Goal: Answer question/provide support

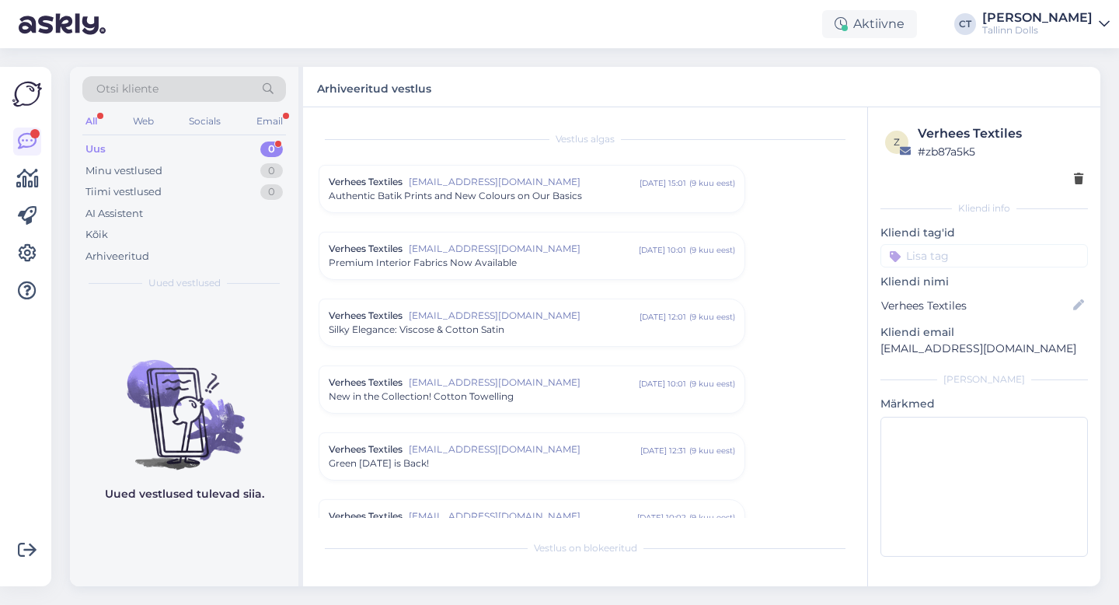
click at [160, 148] on div "Uus 0" at bounding box center [184, 149] width 204 height 22
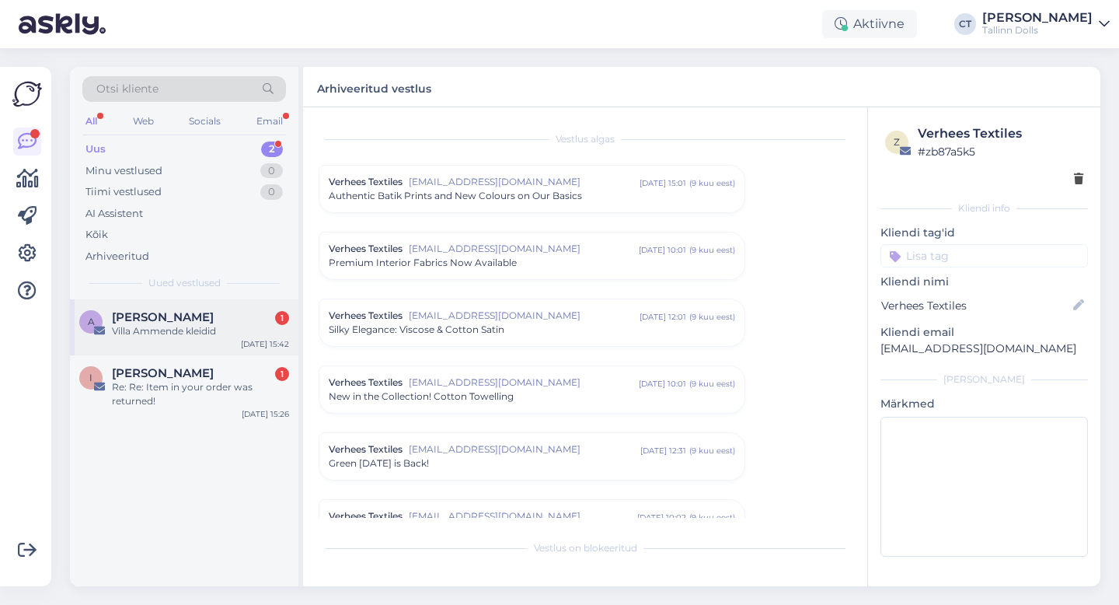
scroll to position [4052, 0]
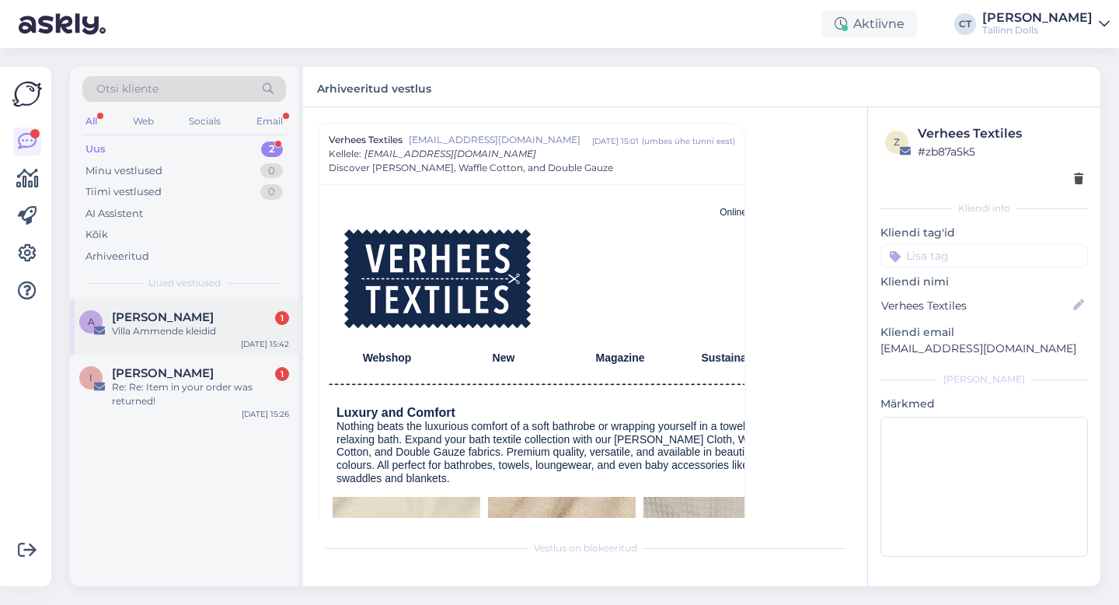
click at [162, 340] on div "A [PERSON_NAME][STREET_ADDRESS] Villa Ammende kleidid [DATE] 15:42" at bounding box center [184, 327] width 228 height 56
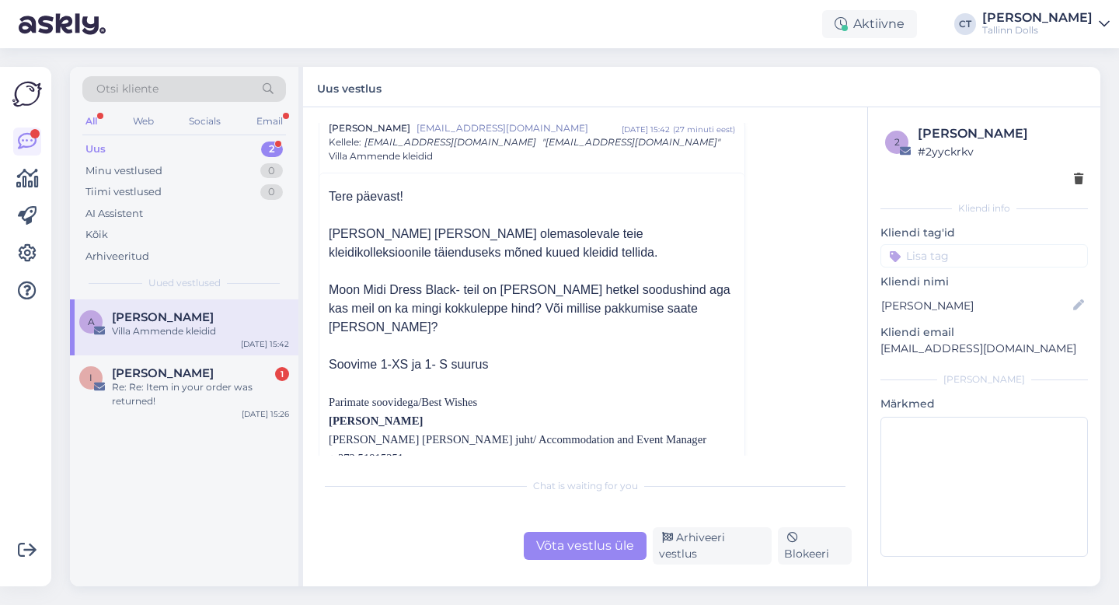
scroll to position [75, 0]
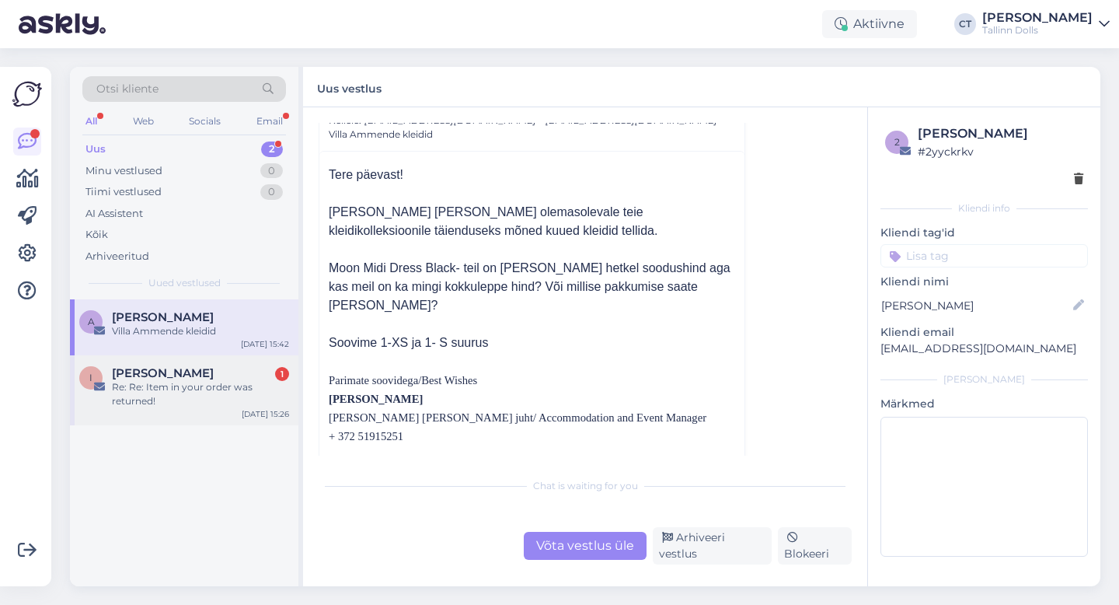
click at [192, 384] on div "Re: Re: Item in your order was returned!" at bounding box center [200, 394] width 177 height 28
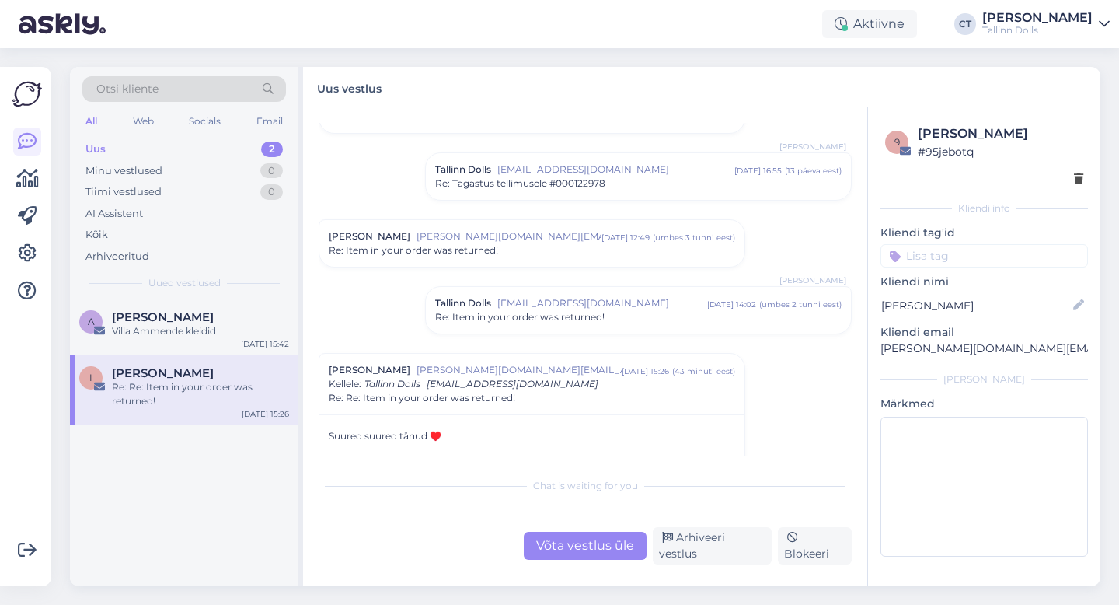
scroll to position [680, 0]
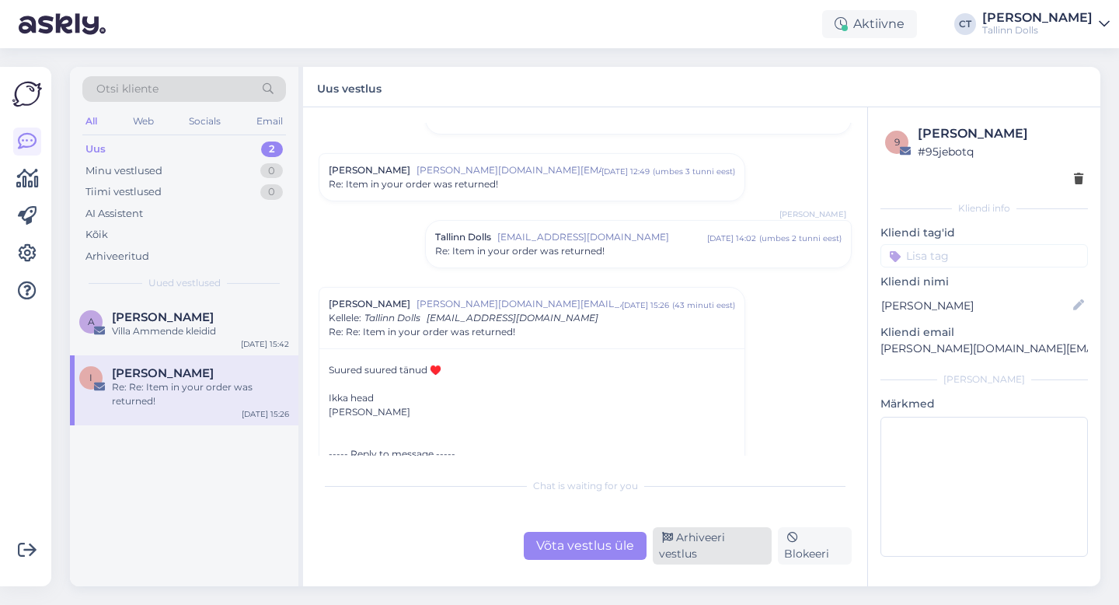
click at [745, 554] on div "Arhiveeri vestlus" at bounding box center [712, 545] width 119 height 37
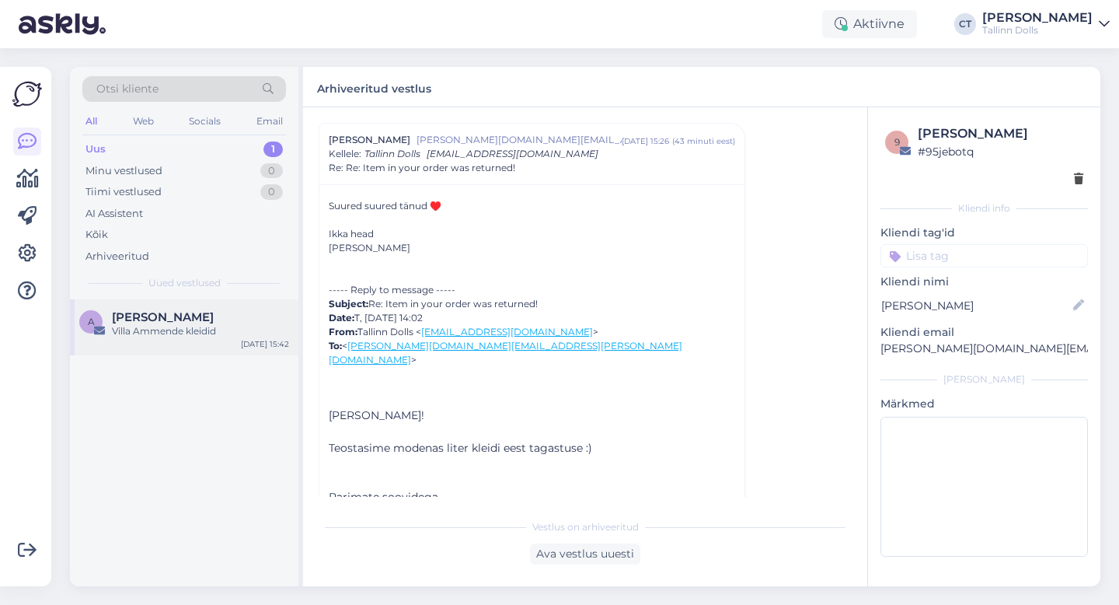
click at [211, 326] on div "Villa Ammende kleidid" at bounding box center [200, 331] width 177 height 14
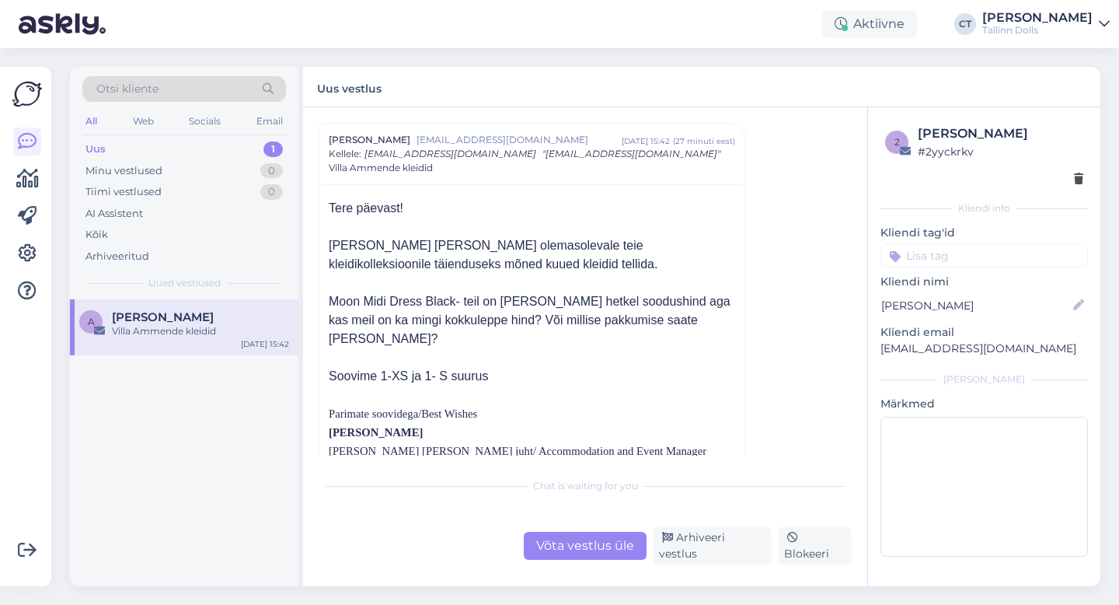
click at [964, 253] on input at bounding box center [985, 255] width 208 height 23
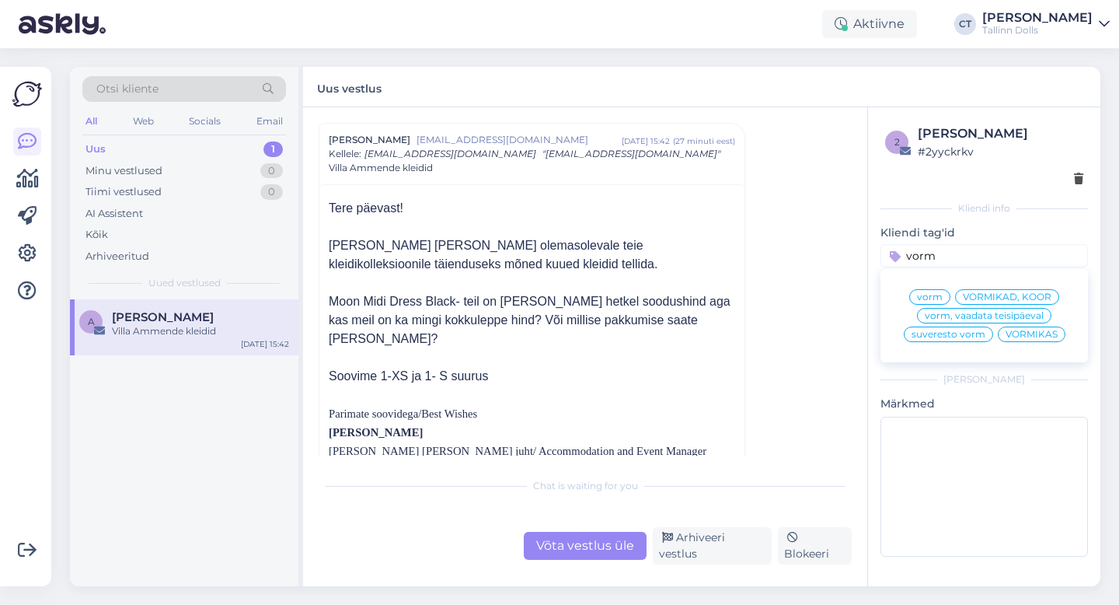
type input "vorm"
click at [619, 385] on p at bounding box center [532, 394] width 406 height 19
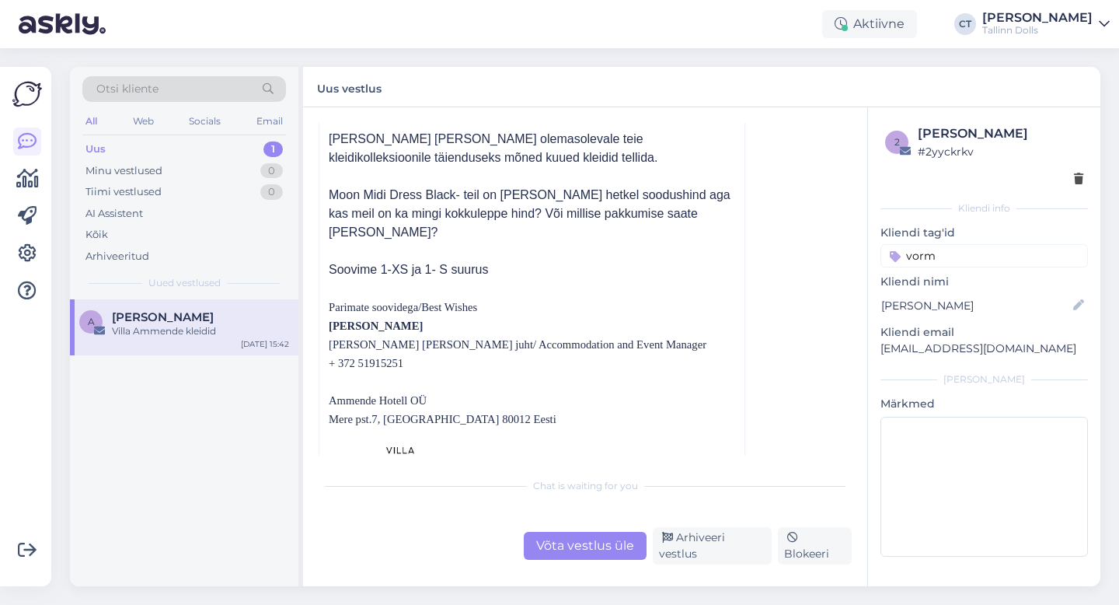
scroll to position [196, 0]
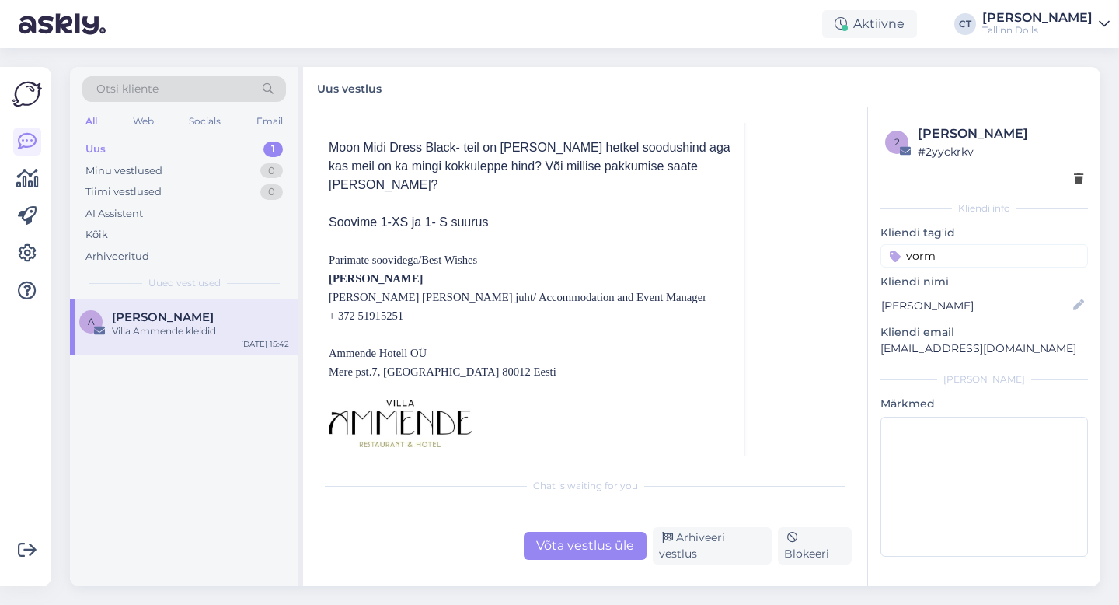
click at [606, 553] on div "Võta vestlus üle" at bounding box center [585, 546] width 123 height 28
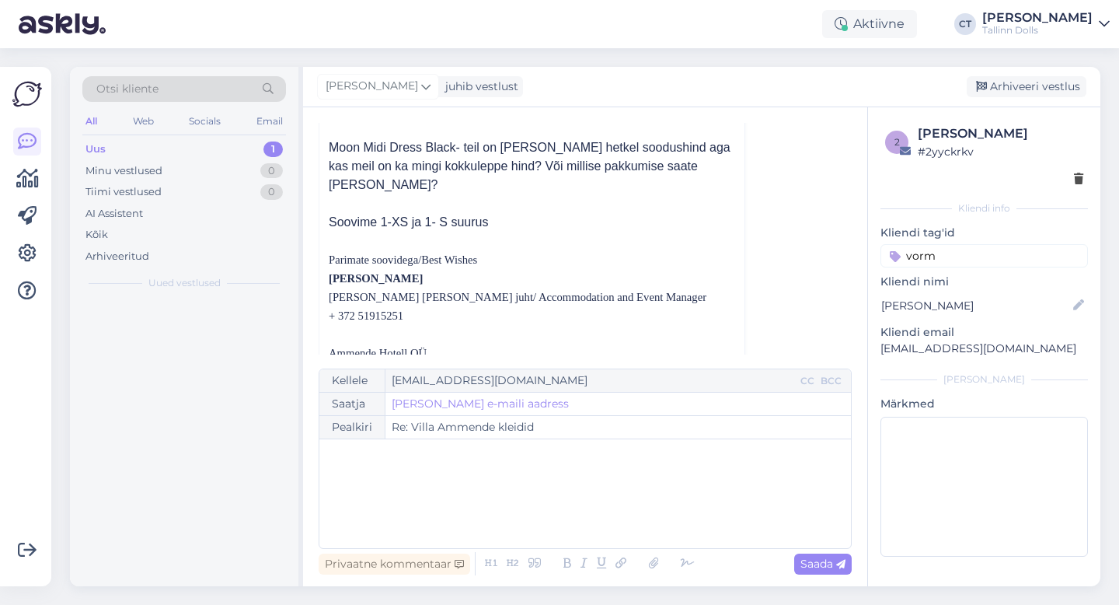
scroll to position [42, 0]
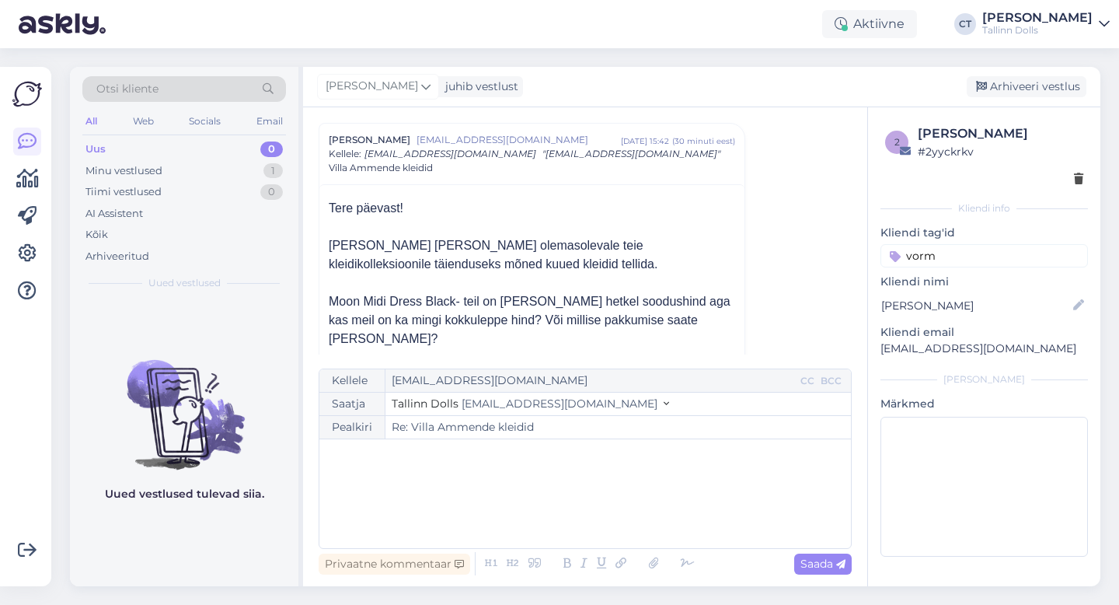
click at [616, 520] on div "﻿" at bounding box center [585, 493] width 516 height 93
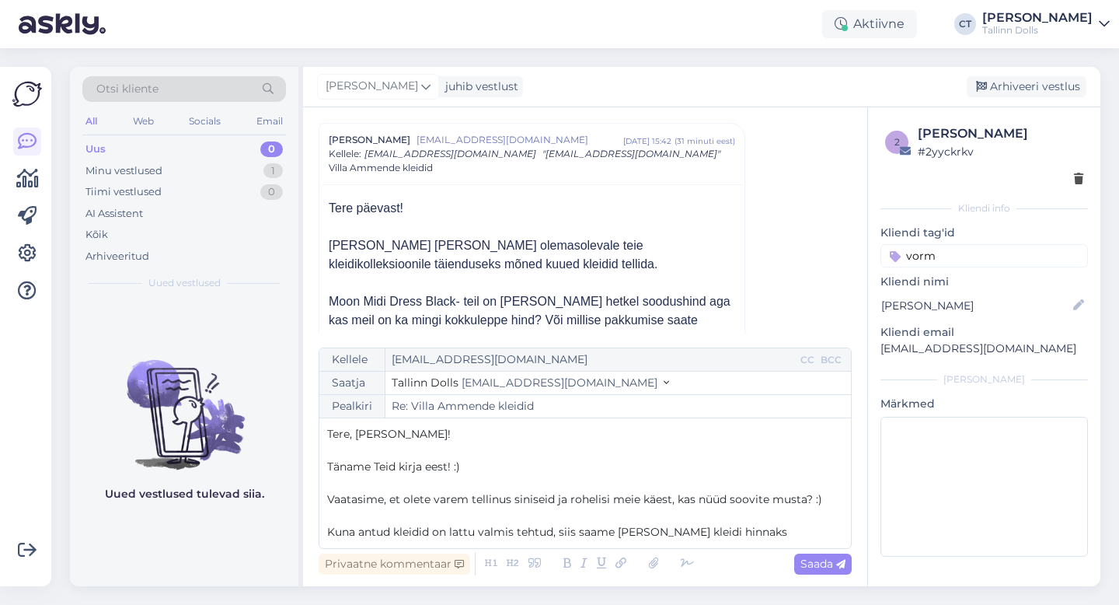
click at [774, 533] on p "Kuna antud kleidid on lattu valmis tehtud, siis saame [PERSON_NAME] kleidi hinn…" at bounding box center [585, 532] width 516 height 16
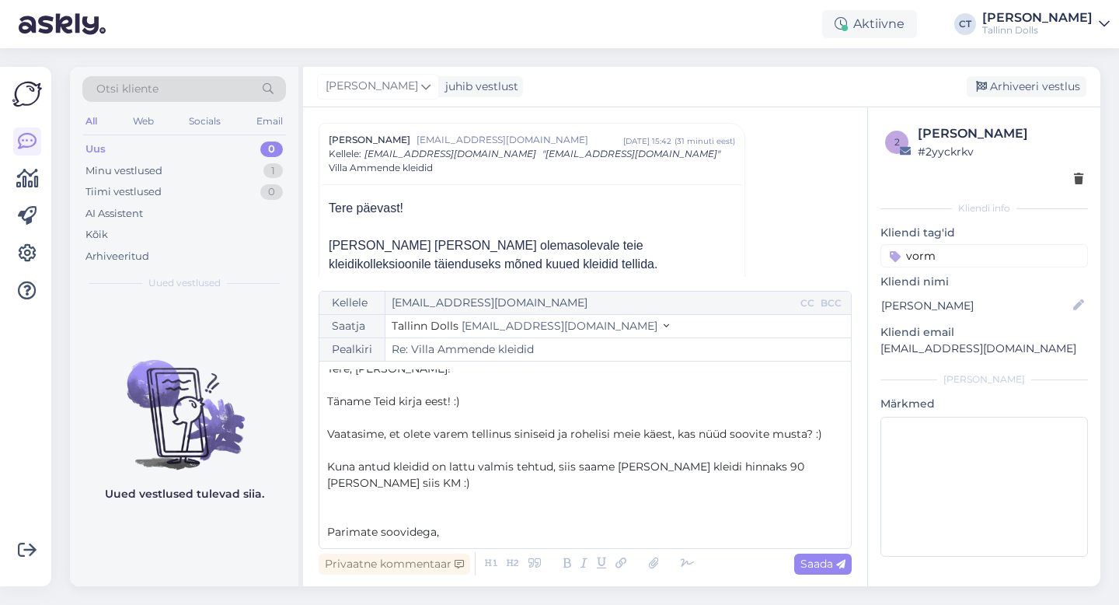
scroll to position [1, 0]
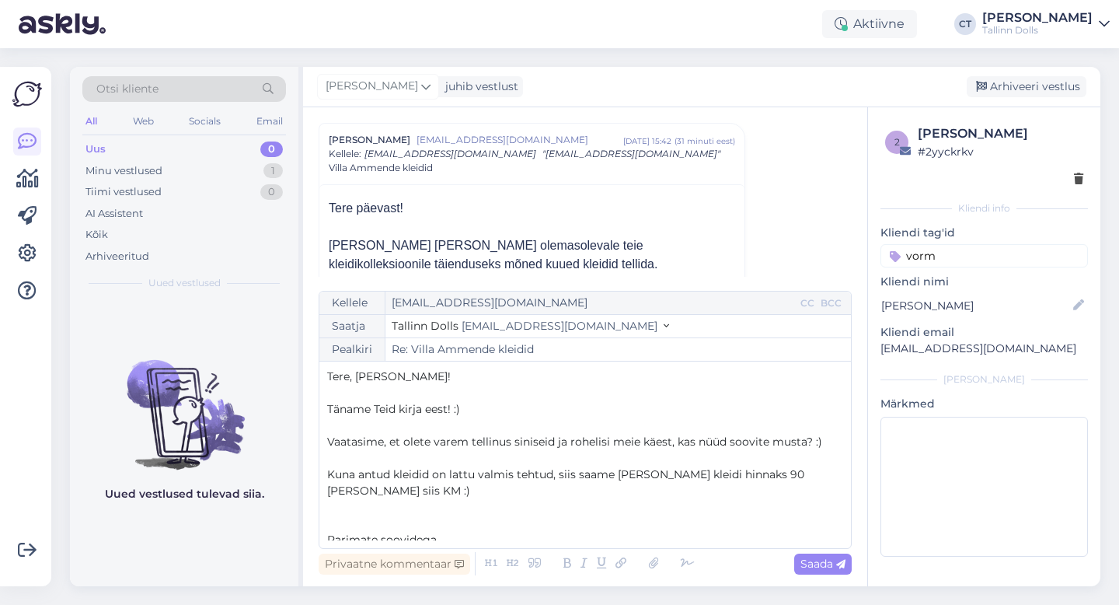
click at [368, 493] on p "Kuna antud kleidid on lattu valmis tehtud, siis saame [PERSON_NAME] kleidi hinn…" at bounding box center [585, 482] width 516 height 33
click at [799, 472] on span "Kuna antud kleidid on lattu valmis tehtud, siis saame [PERSON_NAME] kleidi hinn…" at bounding box center [567, 482] width 480 height 30
click at [807, 476] on span "Kuna antud kleidid on lattu valmis tehtud, siis saame [PERSON_NAME] kleidi hinn…" at bounding box center [567, 482] width 480 height 30
click at [503, 485] on p "Kuna antud kleidid on lattu valmis tehtud, siis saame [PERSON_NAME] kleidi hinn…" at bounding box center [585, 482] width 516 height 33
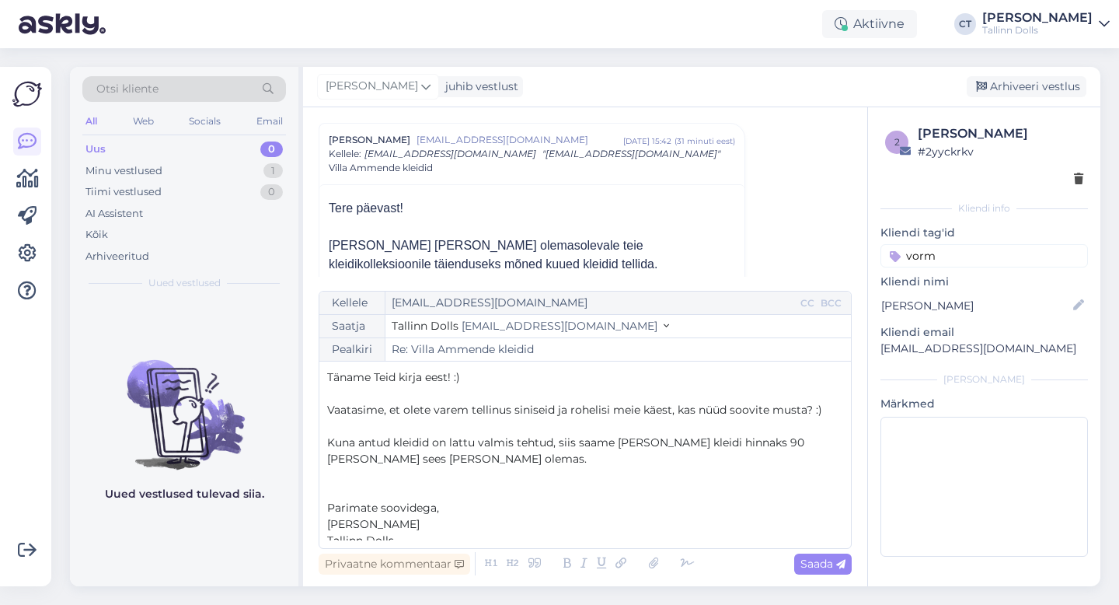
scroll to position [5, 0]
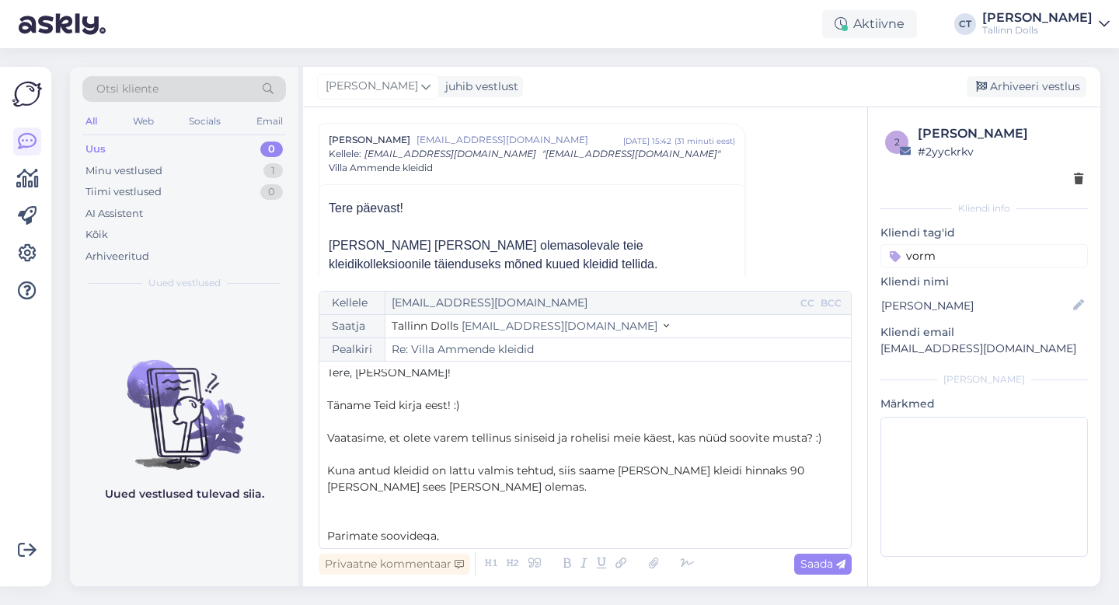
click at [816, 435] on span "Vaatasime, et olete varem tellinus siniseid ja rohelisi meie käest, kas nüüd so…" at bounding box center [574, 438] width 495 height 14
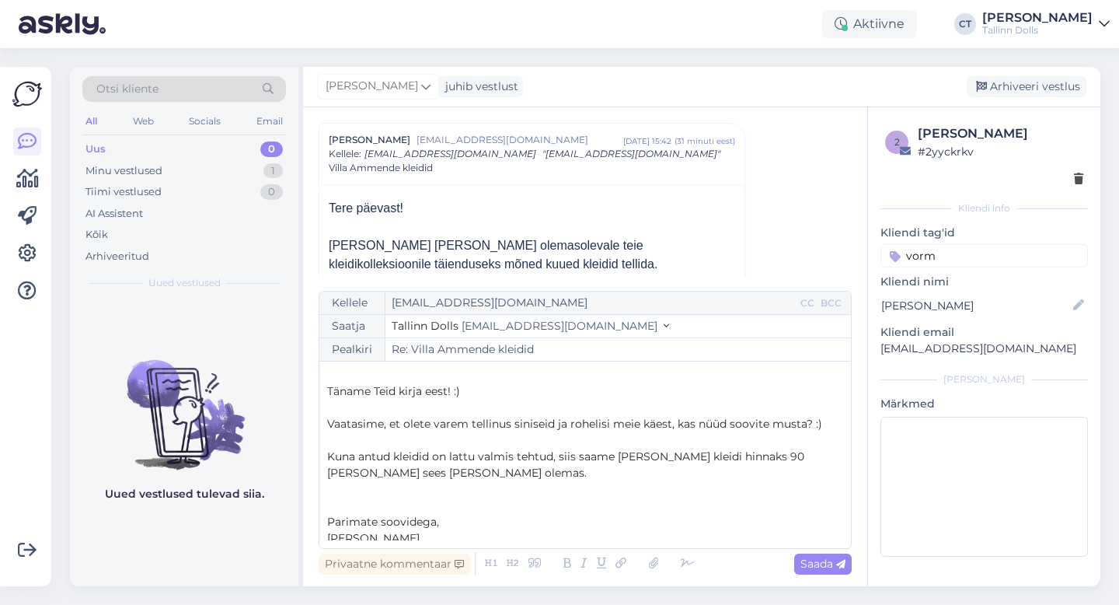
scroll to position [19, 0]
click at [558, 473] on p "Kuna antud kleidid on lattu valmis tehtud, siis saame [PERSON_NAME] kleidi hinn…" at bounding box center [585, 464] width 516 height 33
click at [554, 460] on span "Kuna antud kleidid on lattu valmis tehtud, siis saame [PERSON_NAME] kleidi hinn…" at bounding box center [567, 463] width 480 height 30
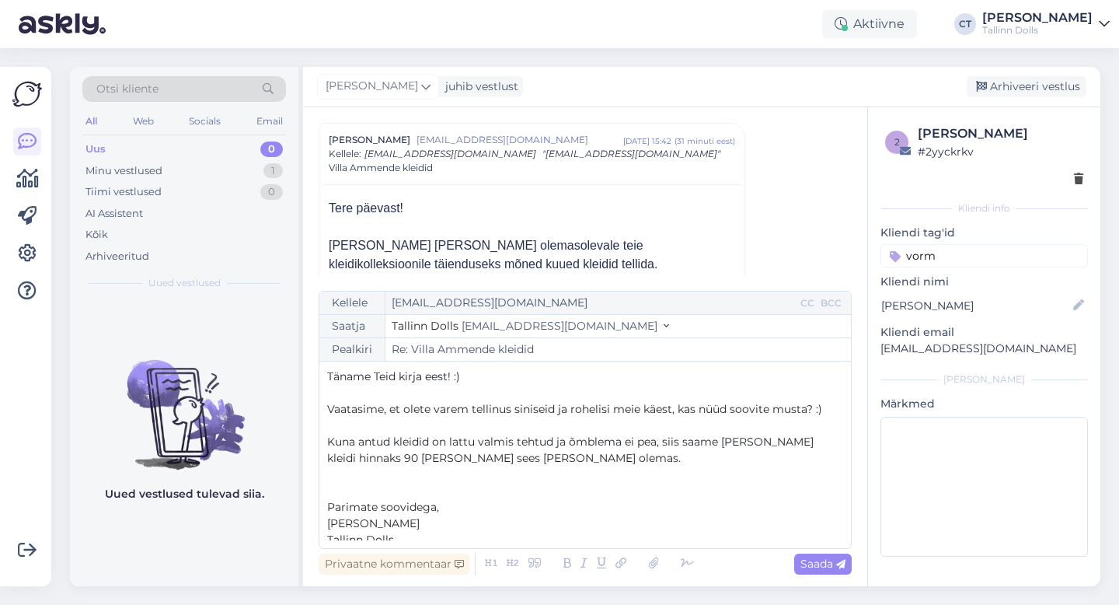
click at [387, 456] on span "Kuna antud kleidid on lattu valmis tehtud ja õmblema ei pea, siis saame [PERSON…" at bounding box center [572, 449] width 490 height 30
click at [618, 495] on p "﻿" at bounding box center [585, 491] width 516 height 16
click at [728, 468] on p "﻿" at bounding box center [585, 474] width 516 height 16
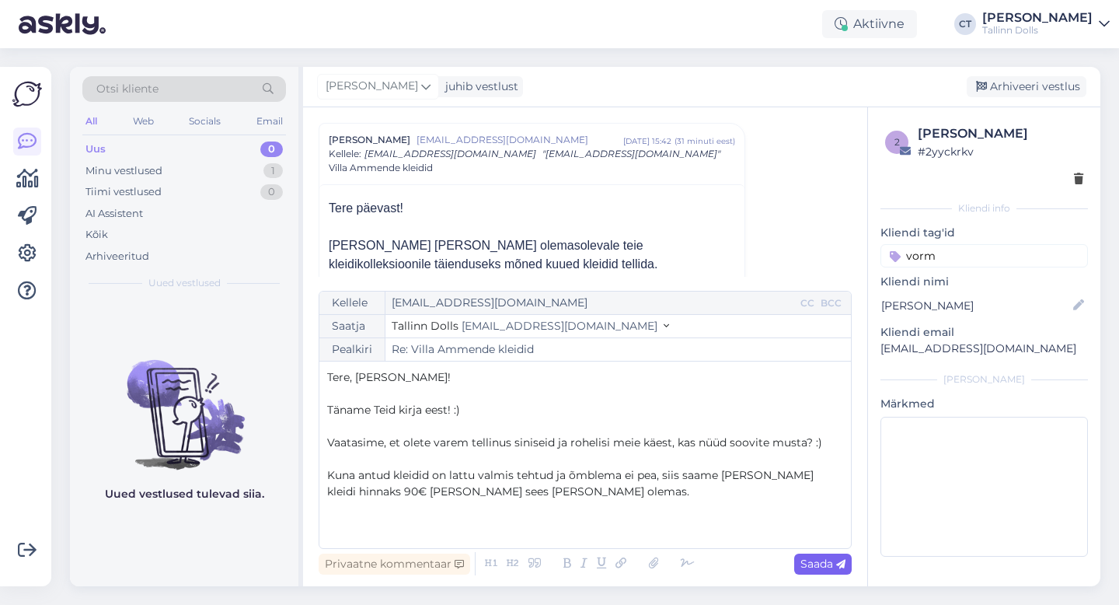
click at [821, 560] on span "Saada" at bounding box center [822, 563] width 45 height 14
type input "Re: Re: Villa Ammende kleidid"
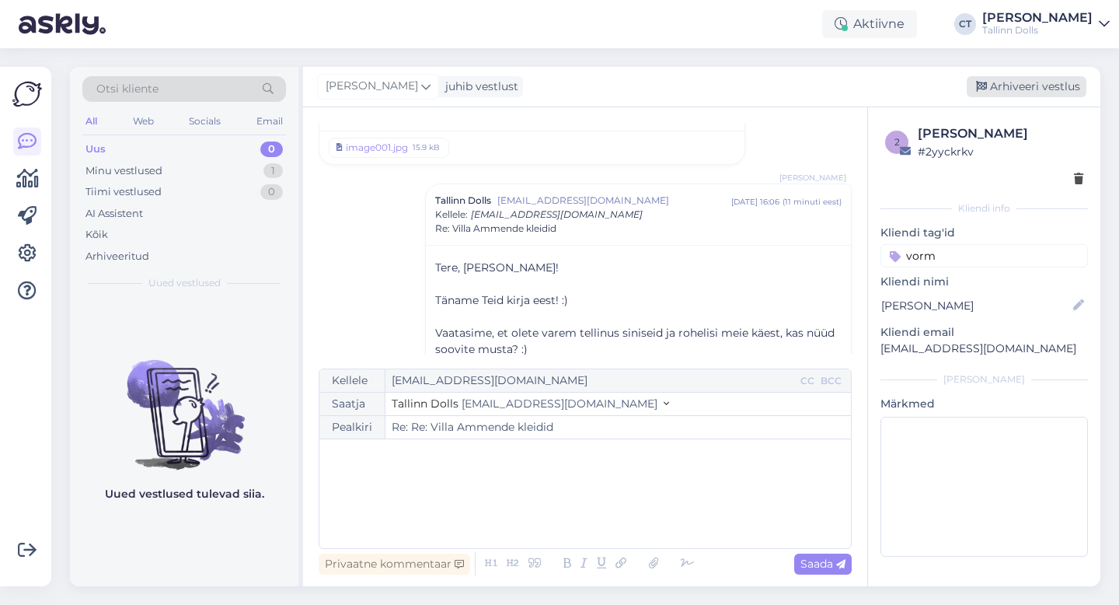
click at [1041, 92] on div "Arhiveeri vestlus" at bounding box center [1027, 86] width 120 height 21
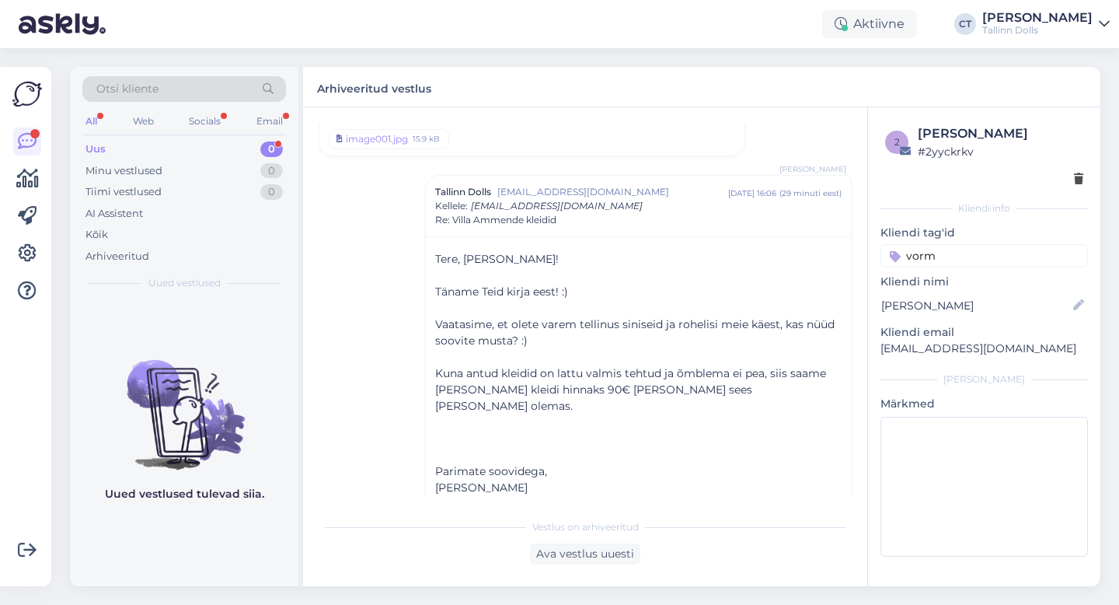
scroll to position [713, 0]
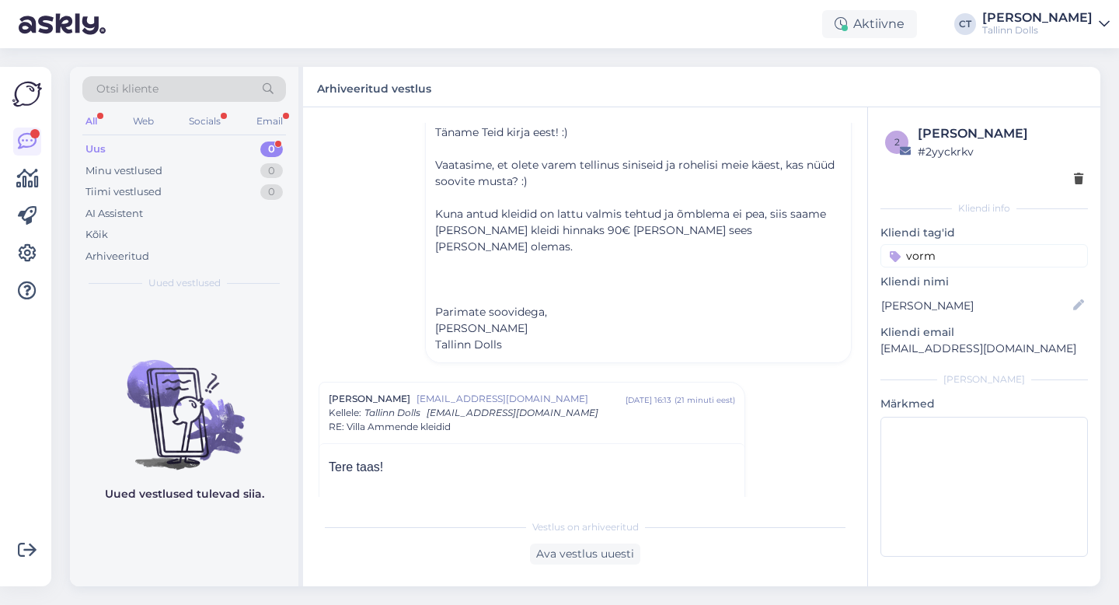
click at [133, 138] on div "Uus 0" at bounding box center [184, 149] width 204 height 22
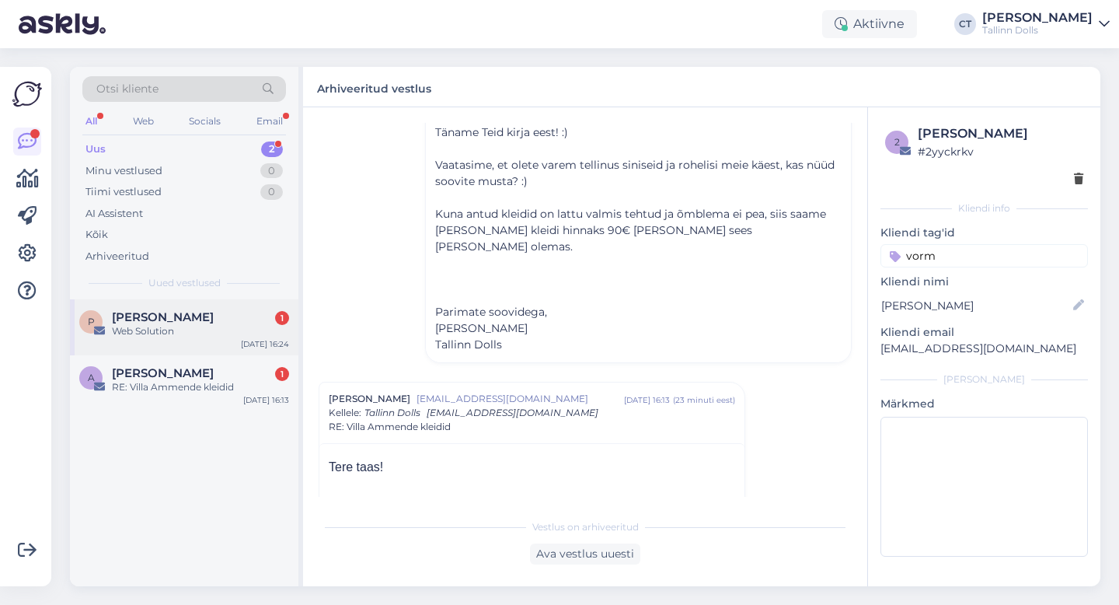
click at [167, 322] on span "[PERSON_NAME]" at bounding box center [163, 317] width 102 height 14
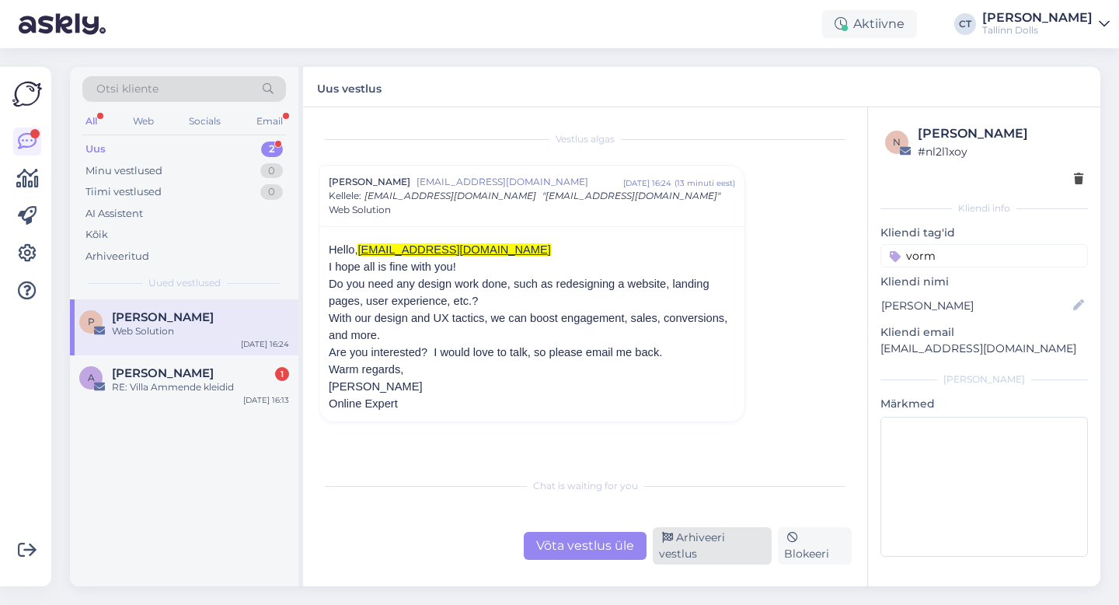
click at [701, 545] on div "Arhiveeri vestlus" at bounding box center [712, 545] width 119 height 37
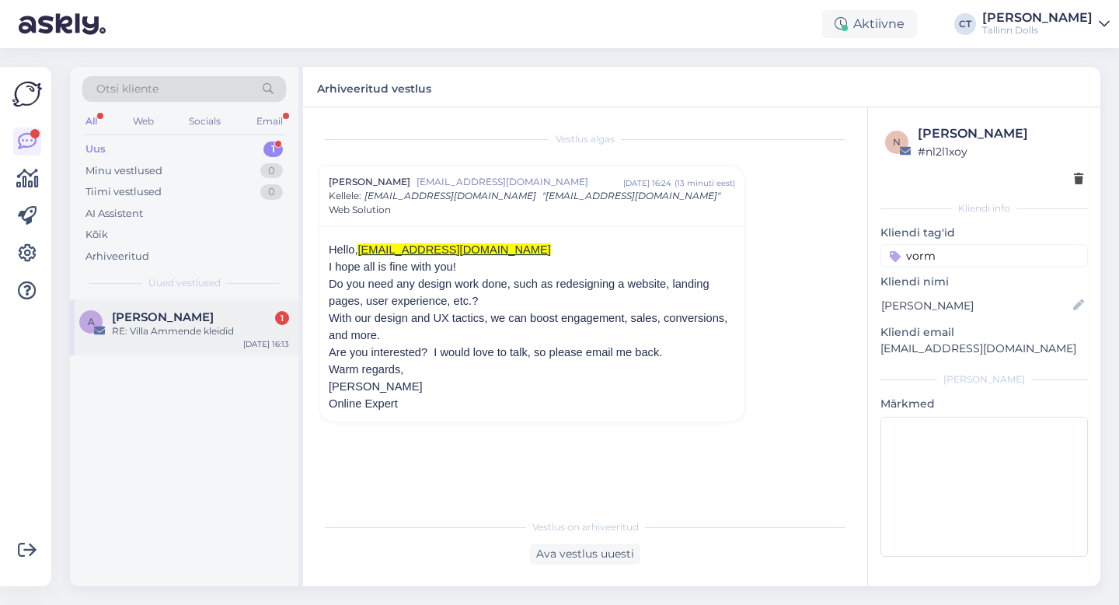
click at [253, 329] on div "RE: Villa Ammende kleidid" at bounding box center [200, 331] width 177 height 14
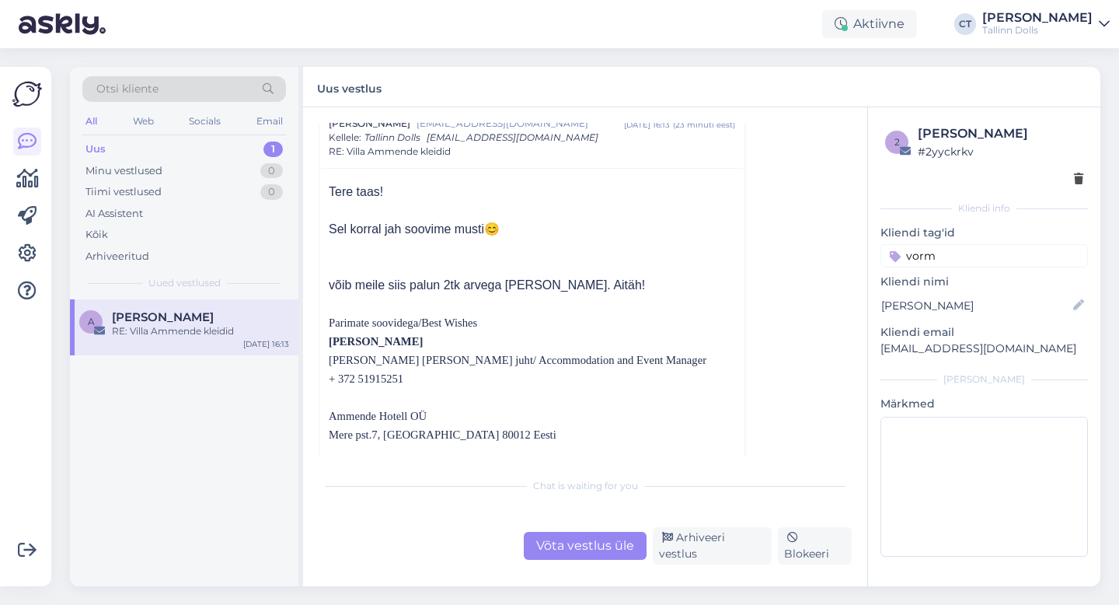
scroll to position [227, 0]
click at [577, 537] on div "Võta vestlus üle" at bounding box center [585, 546] width 123 height 28
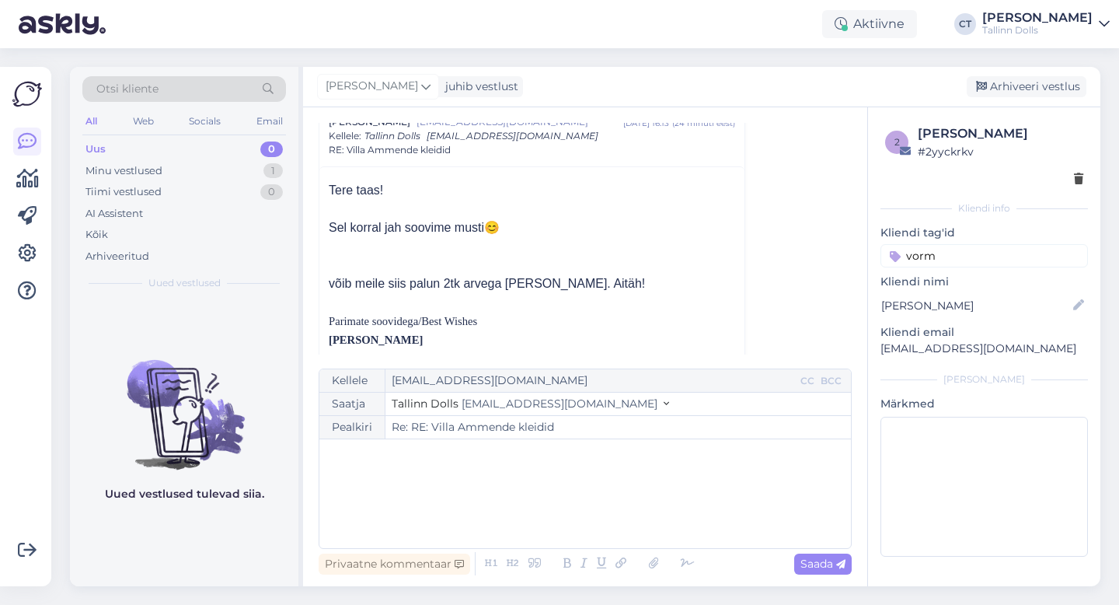
scroll to position [209, 0]
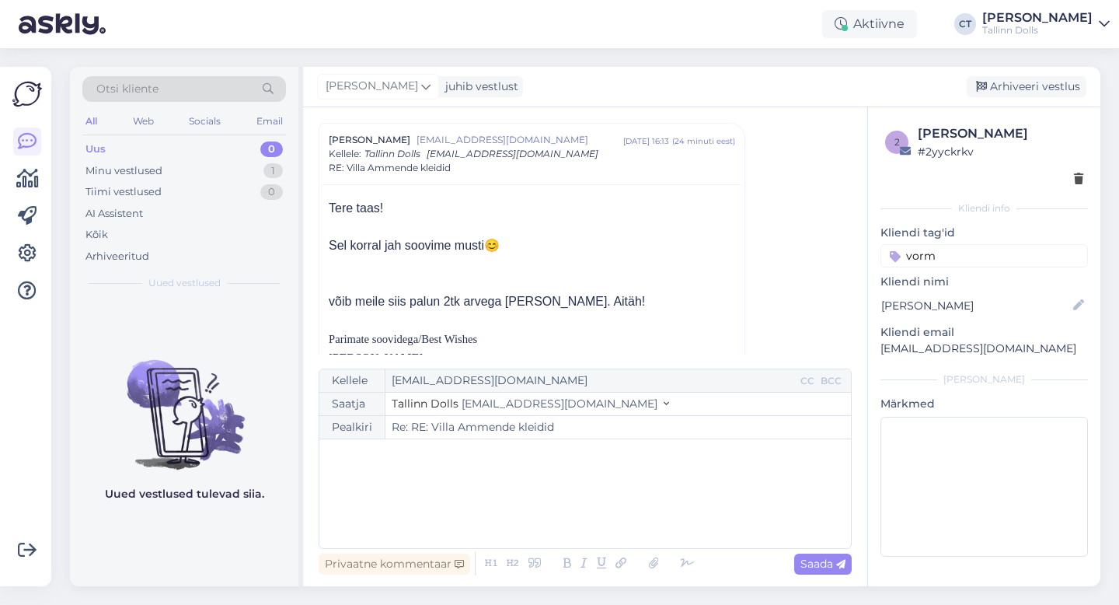
click at [601, 497] on div "﻿" at bounding box center [585, 493] width 516 height 93
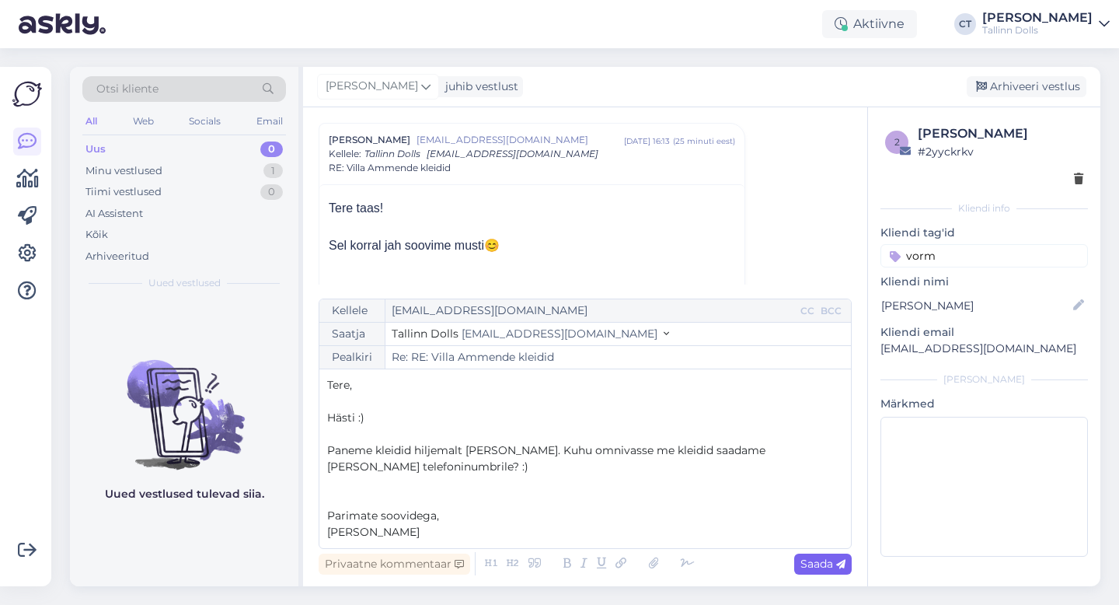
click at [835, 568] on span "Saada" at bounding box center [822, 563] width 45 height 14
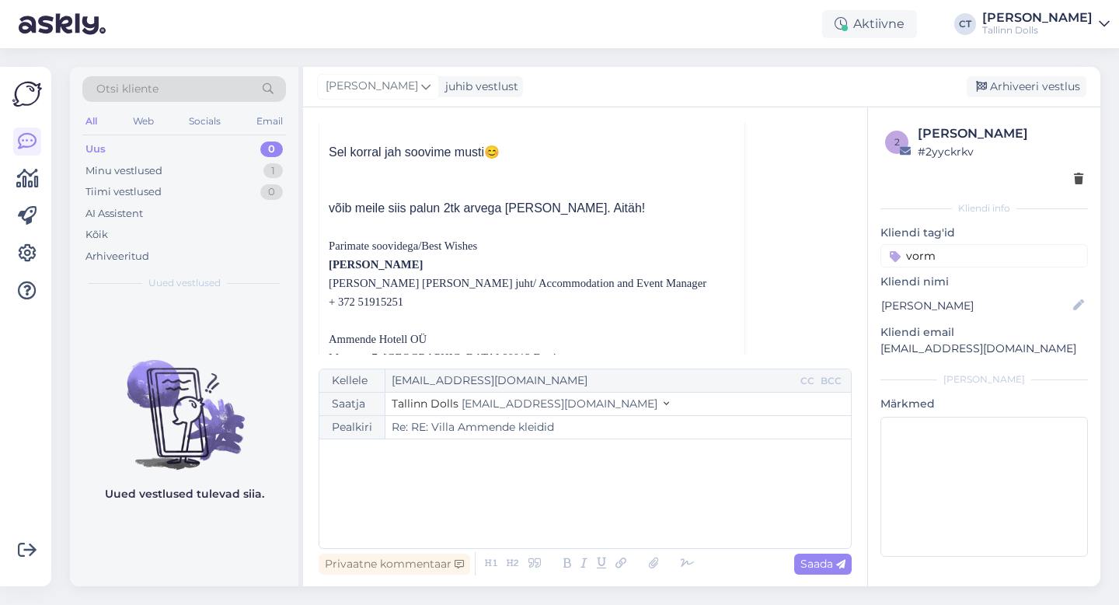
scroll to position [294, 0]
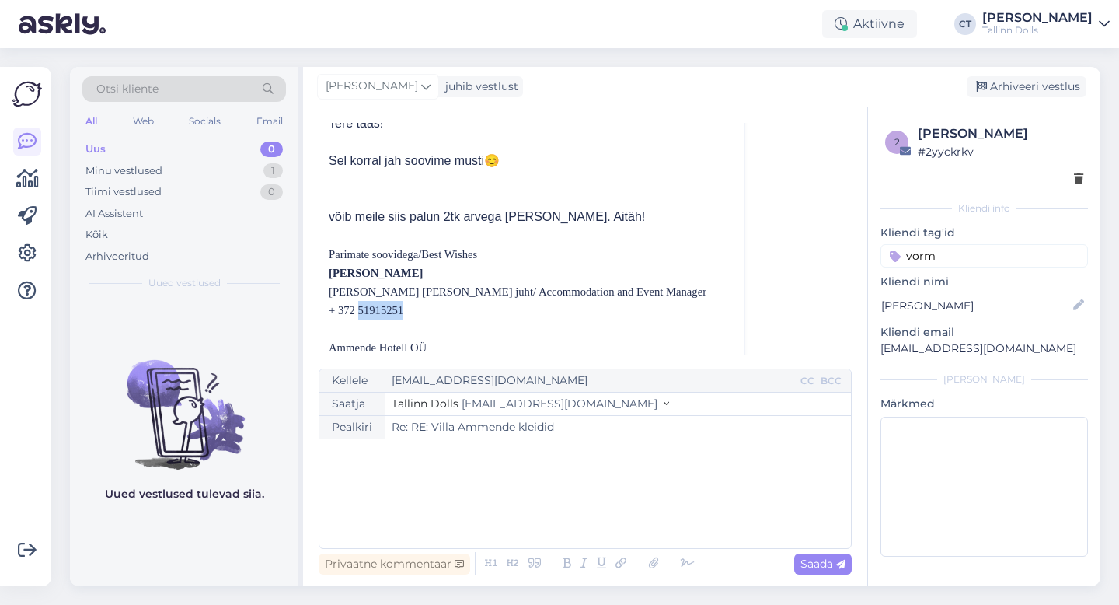
drag, startPoint x: 410, startPoint y: 311, endPoint x: 358, endPoint y: 309, distance: 52.1
click at [358, 309] on p "+ 372 51915251" at bounding box center [532, 310] width 406 height 19
copy span "51915251"
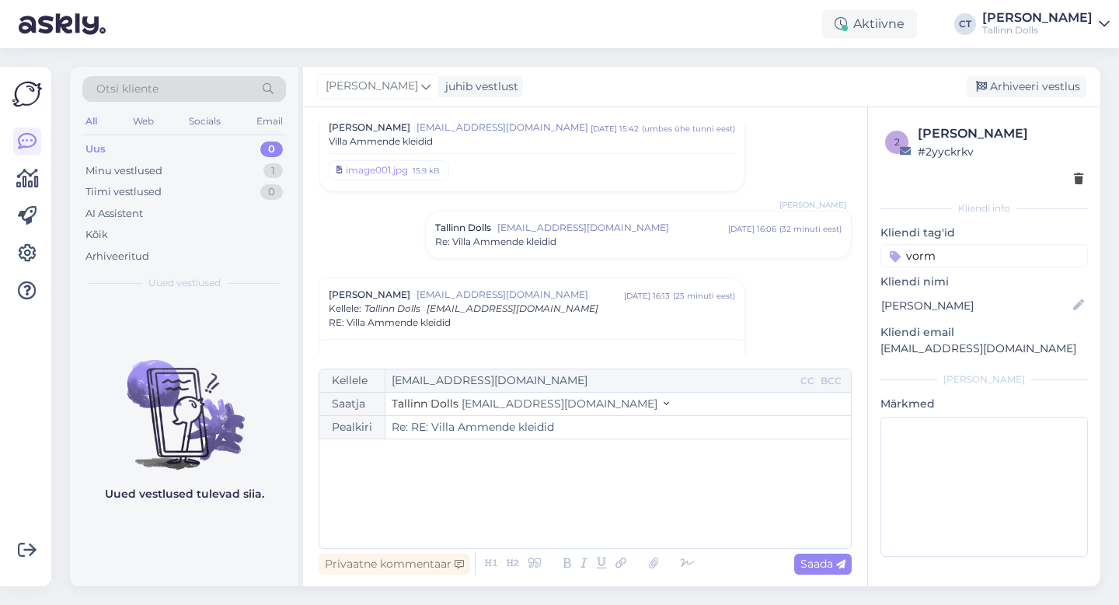
scroll to position [36, 0]
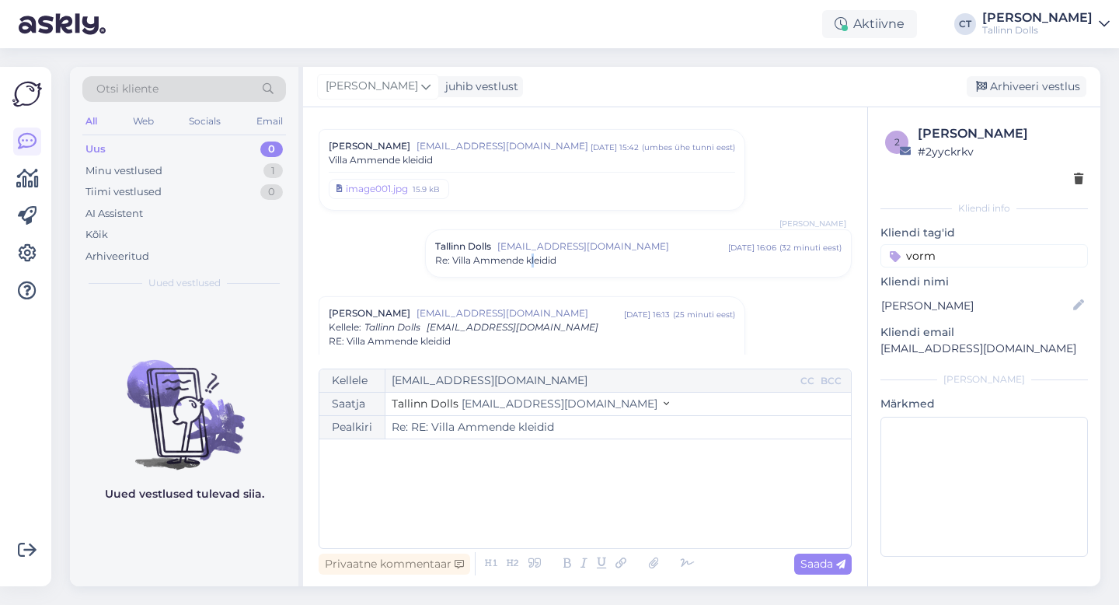
click at [535, 264] on span "Re: Villa Ammende kleidid" at bounding box center [495, 260] width 121 height 14
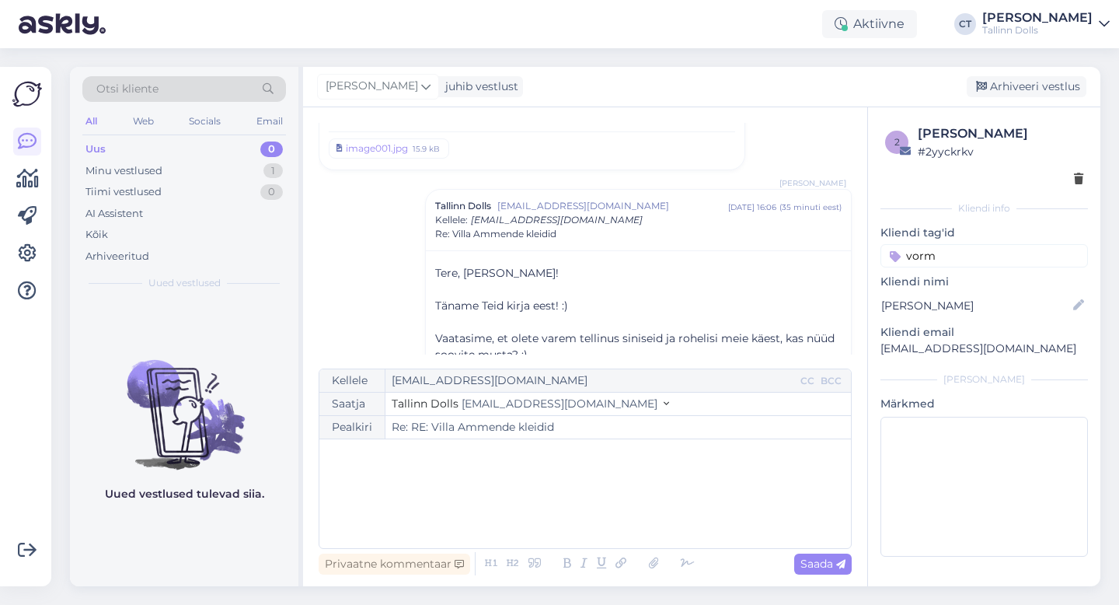
scroll to position [0, 0]
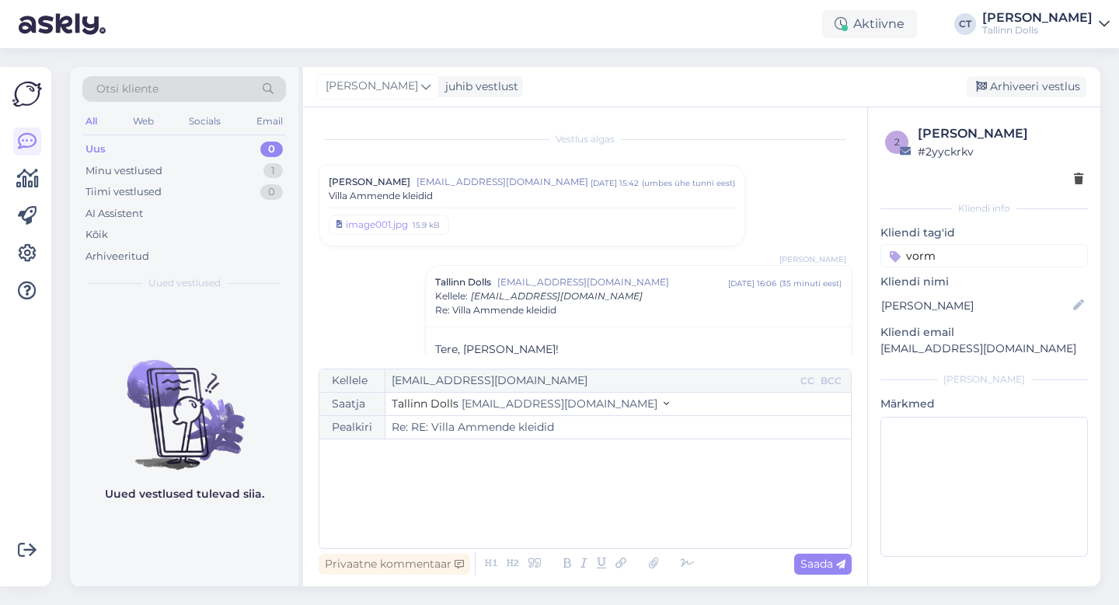
click at [548, 197] on div "Villa Ammende kleidid" at bounding box center [532, 196] width 406 height 14
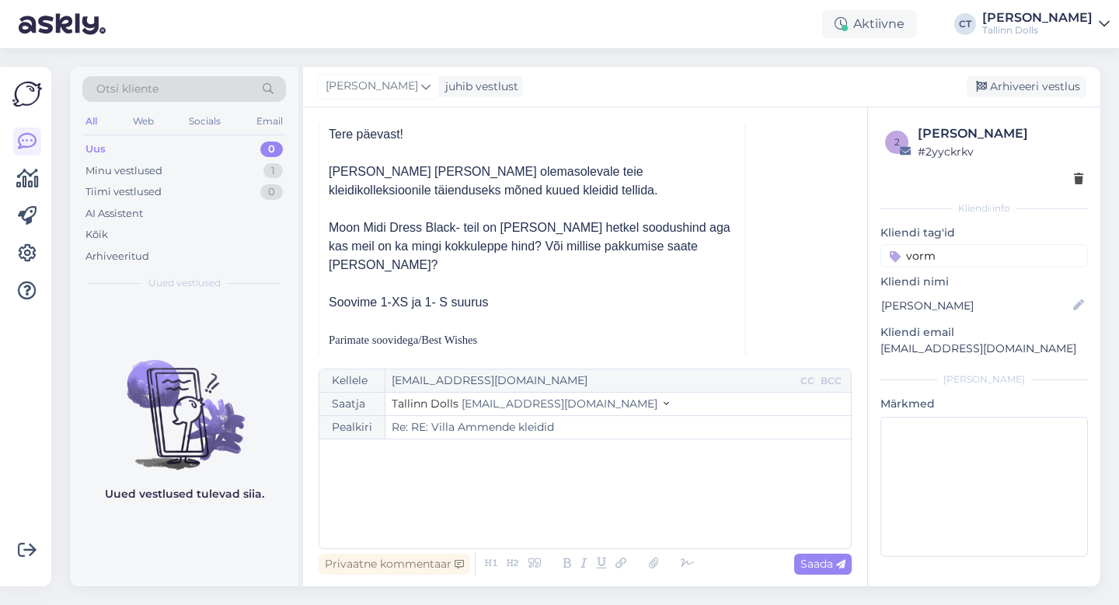
scroll to position [116, 0]
type input "Re: RE: RE: Villa Ammende kleidid"
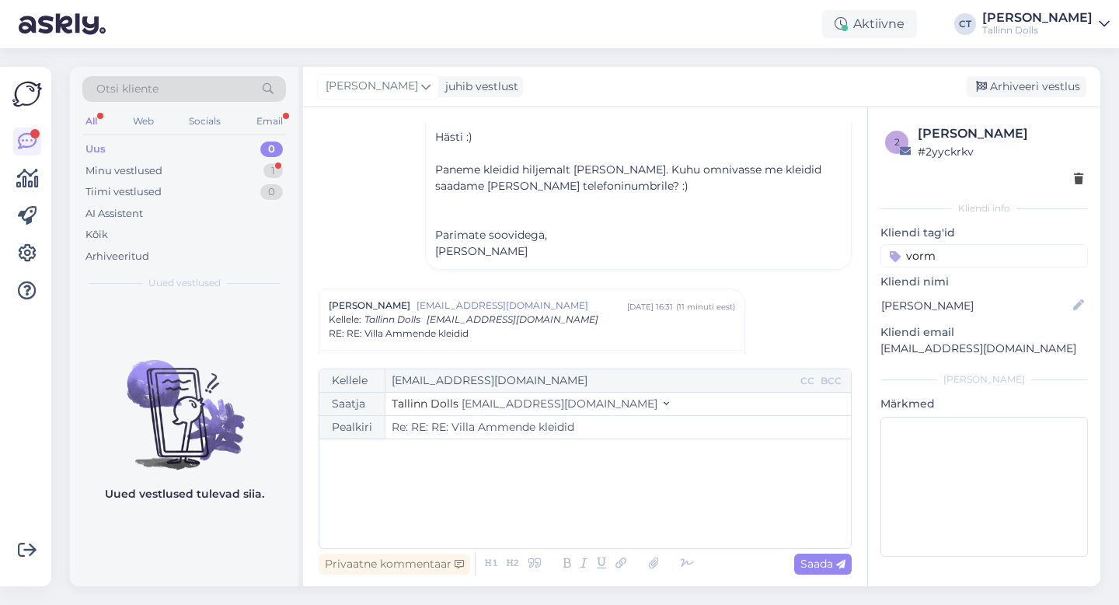
click at [105, 148] on div "Uus" at bounding box center [95, 149] width 20 height 16
click at [132, 173] on div "Minu vestlused" at bounding box center [123, 171] width 77 height 16
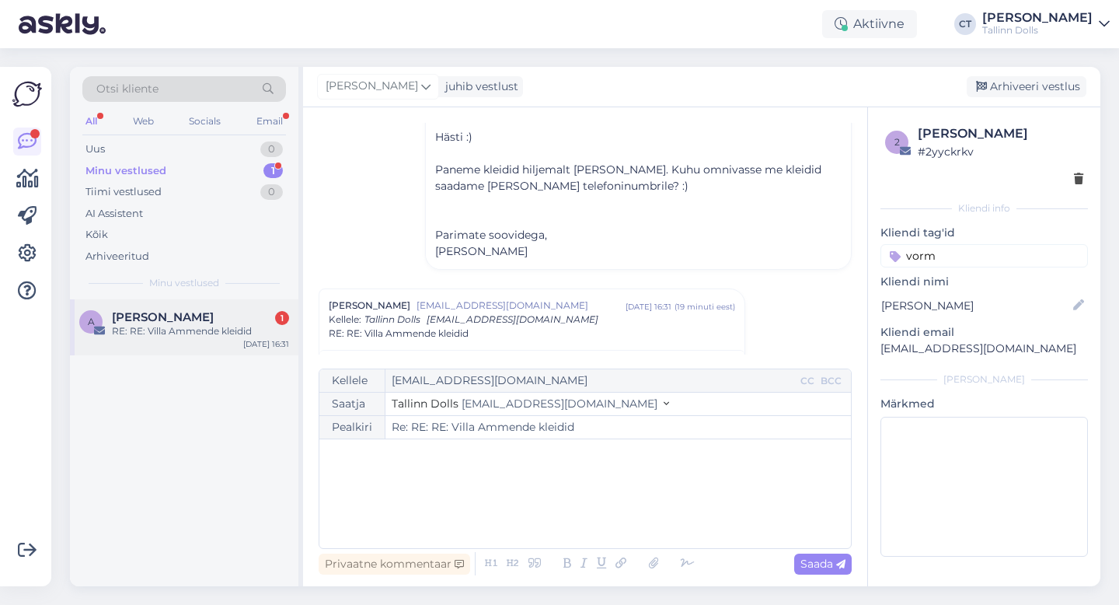
click at [156, 333] on div "RE: RE: Villa Ammende kleidid" at bounding box center [200, 331] width 177 height 14
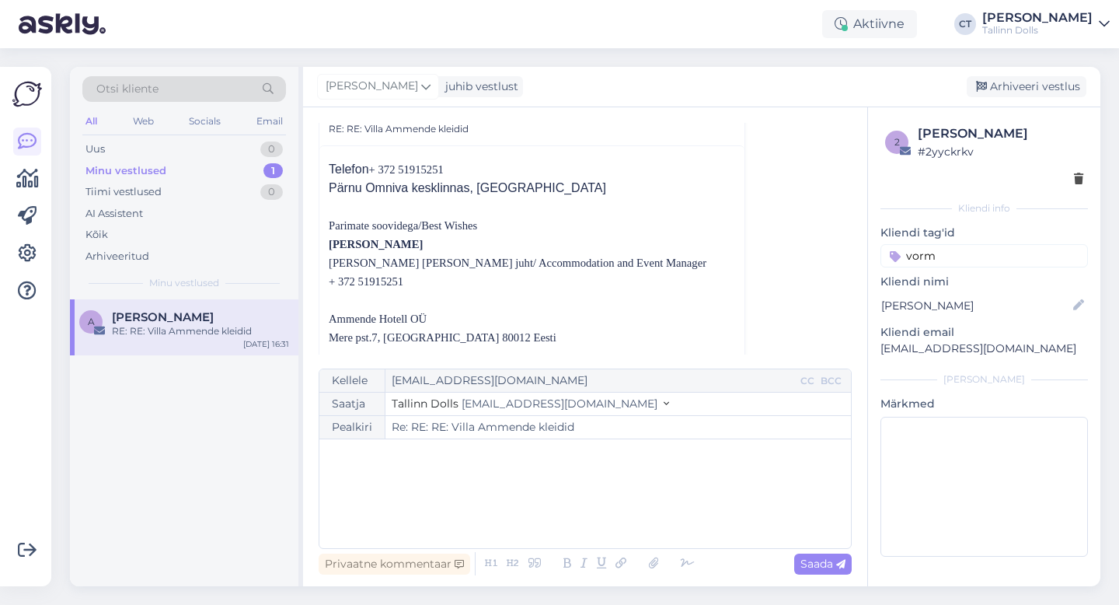
scroll to position [412, 0]
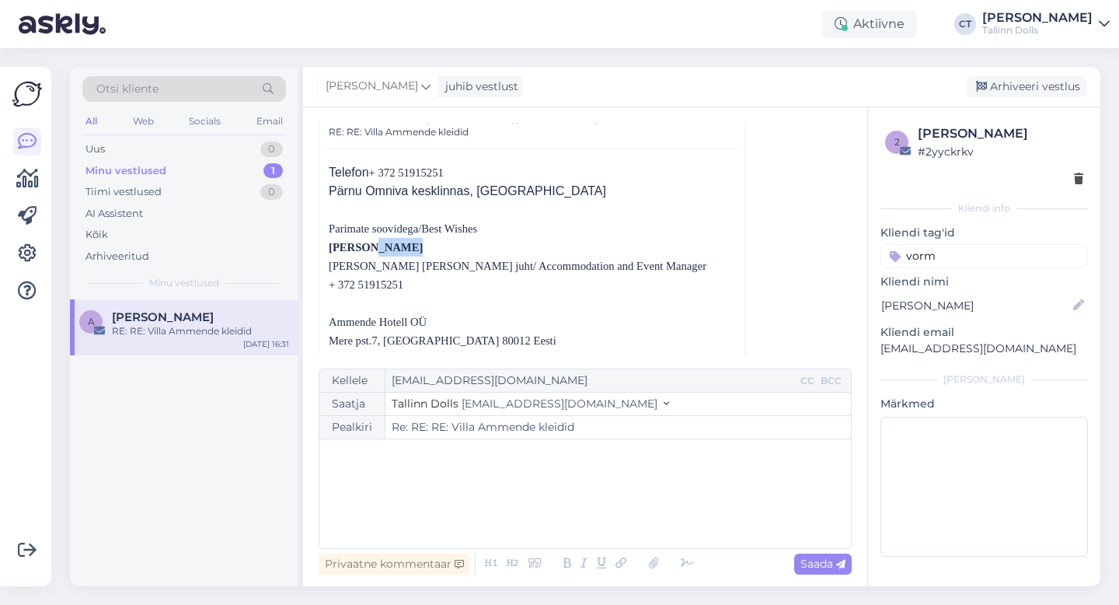
drag, startPoint x: 363, startPoint y: 246, endPoint x: 407, endPoint y: 245, distance: 44.3
click at [407, 245] on p "[PERSON_NAME]" at bounding box center [532, 247] width 406 height 19
copy span "Popova"
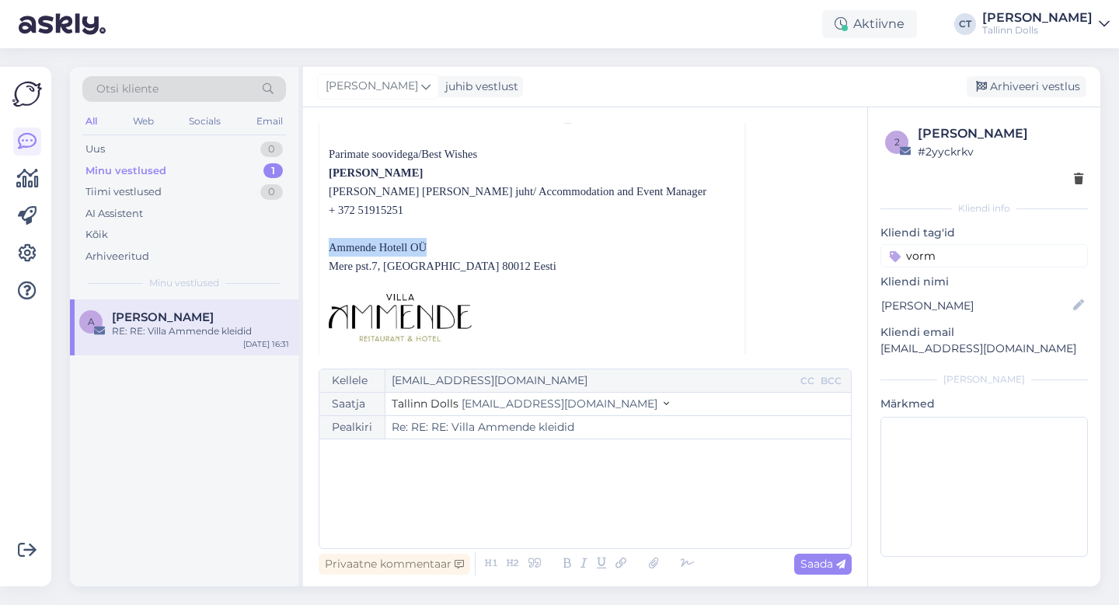
drag, startPoint x: 325, startPoint y: 249, endPoint x: 451, endPoint y: 239, distance: 126.2
click at [451, 239] on div "Telefon + [PHONE_NUMBER] Pärnu Omniva kesklinnas, [GEOGRAPHIC_DATA] Parimate so…" at bounding box center [531, 380] width 425 height 612
copy span "Ammende Hotell OÜ"
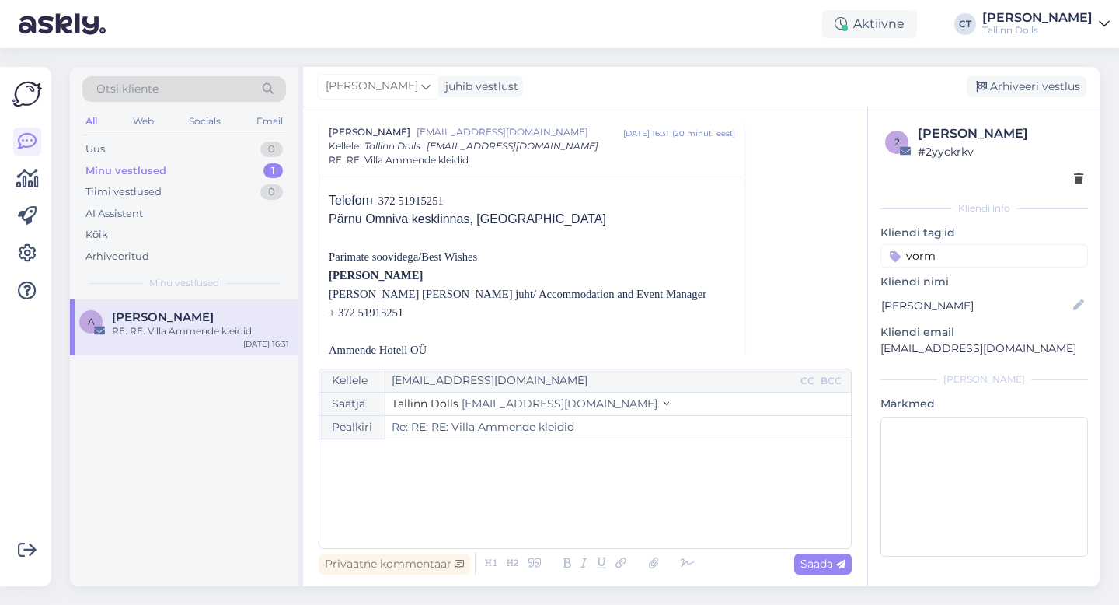
scroll to position [351, 0]
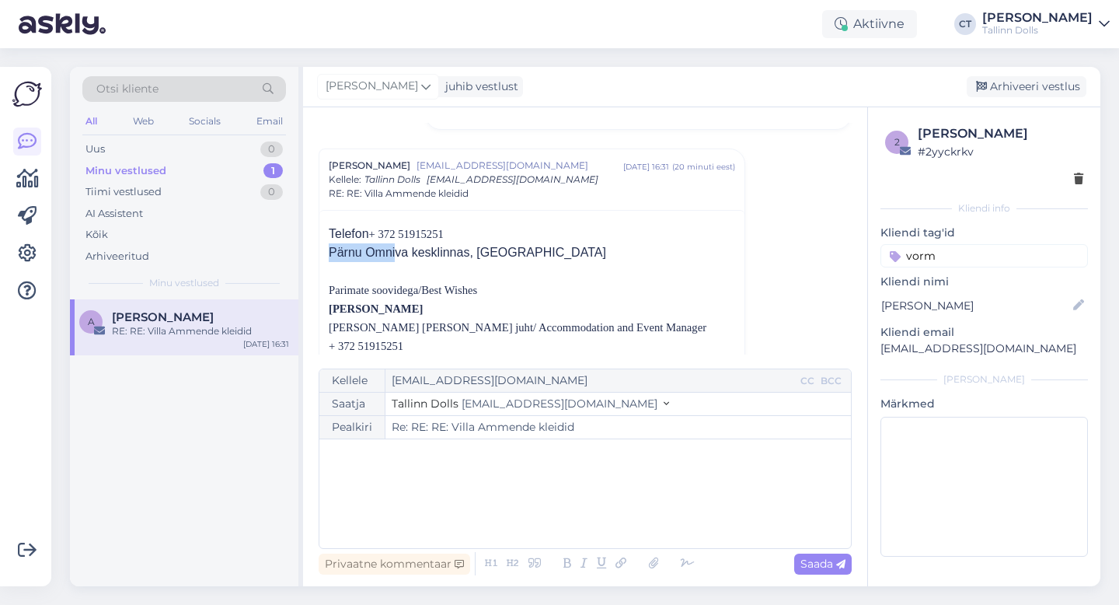
drag, startPoint x: 330, startPoint y: 249, endPoint x: 394, endPoint y: 249, distance: 64.5
click at [394, 249] on span "Pärnu Omniva kesklinnas, [GEOGRAPHIC_DATA]" at bounding box center [467, 252] width 277 height 13
drag, startPoint x: 401, startPoint y: 234, endPoint x: 511, endPoint y: 252, distance: 111.8
click at [511, 252] on div "Telefon + [PHONE_NUMBER] Pärnu Omniva kesklinnas, [GEOGRAPHIC_DATA] Parimate so…" at bounding box center [532, 519] width 406 height 588
copy div "51915251 [GEOGRAPHIC_DATA] Omniva kesklinnas, [GEOGRAPHIC_DATA]"
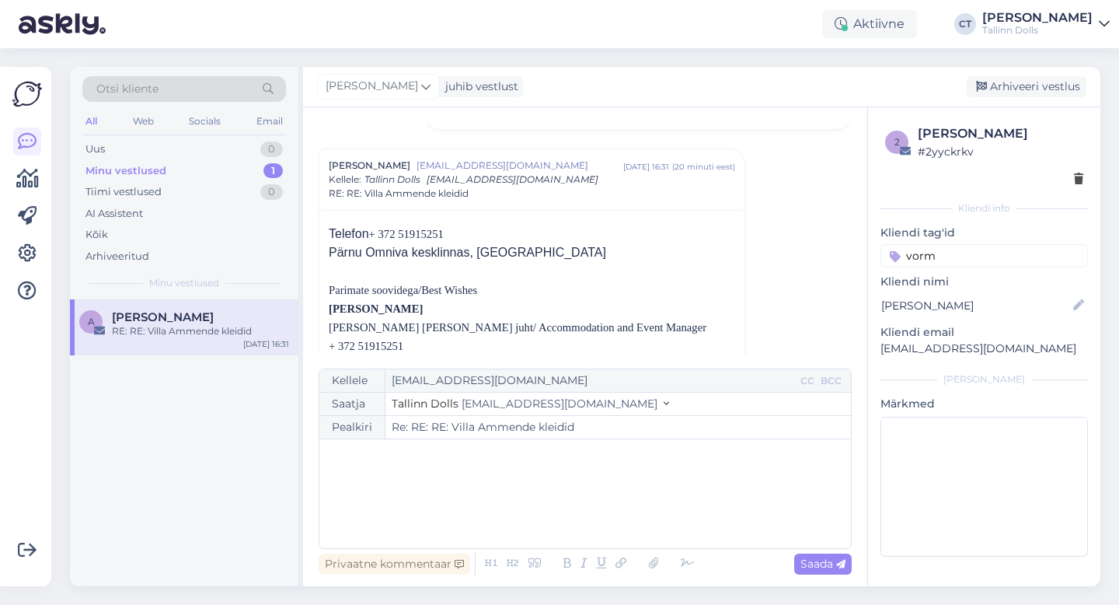
click at [463, 469] on div "﻿" at bounding box center [585, 493] width 516 height 93
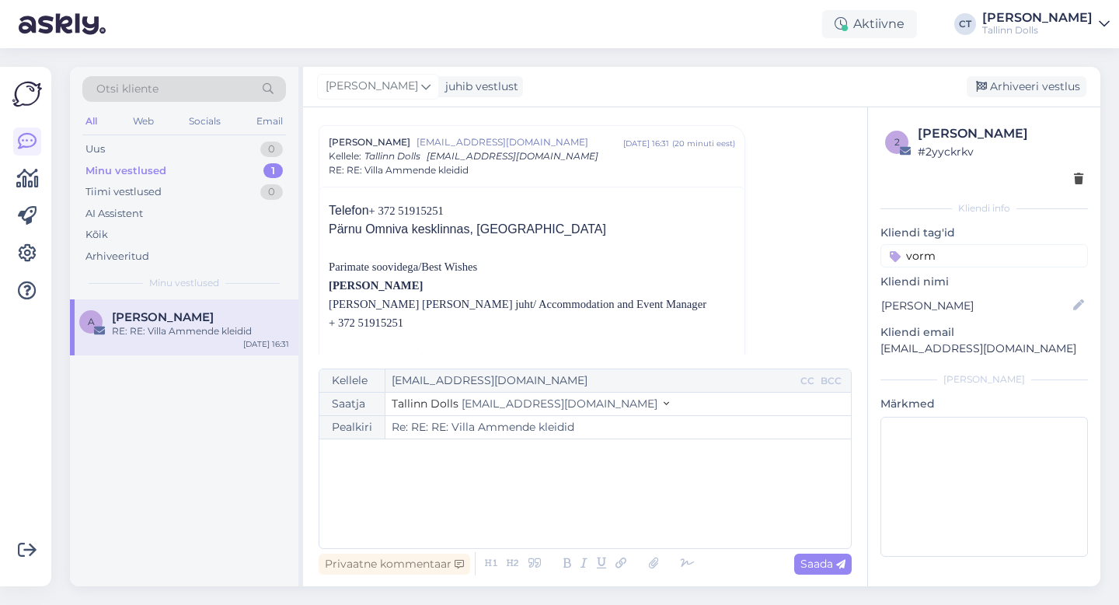
scroll to position [371, 0]
click at [468, 504] on div "﻿" at bounding box center [585, 493] width 516 height 93
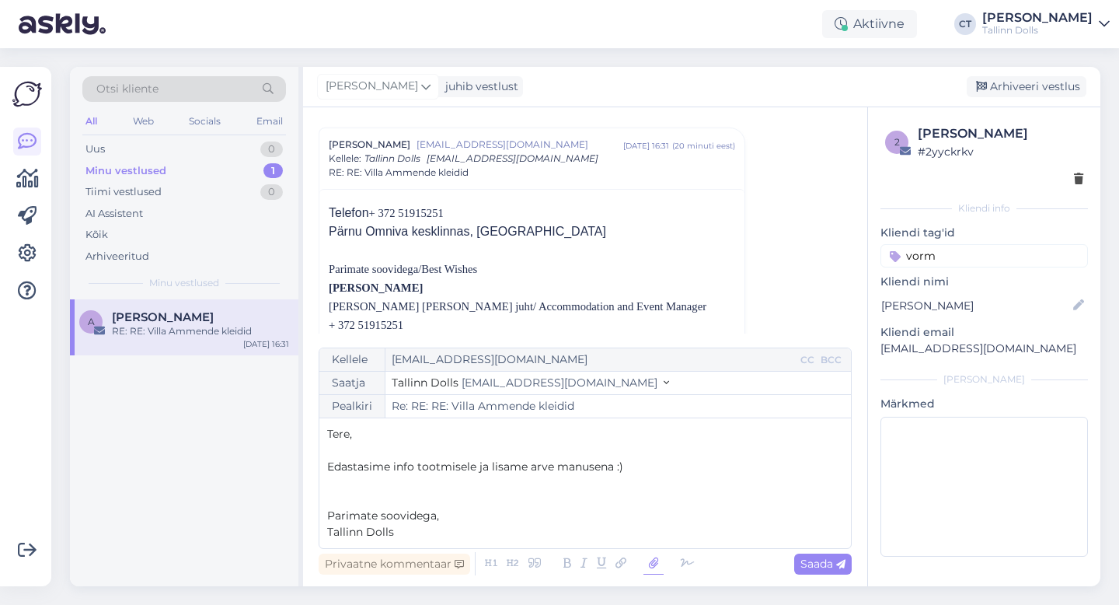
click at [652, 563] on icon at bounding box center [654, 564] width 20 height 22
click at [653, 572] on icon at bounding box center [654, 564] width 20 height 22
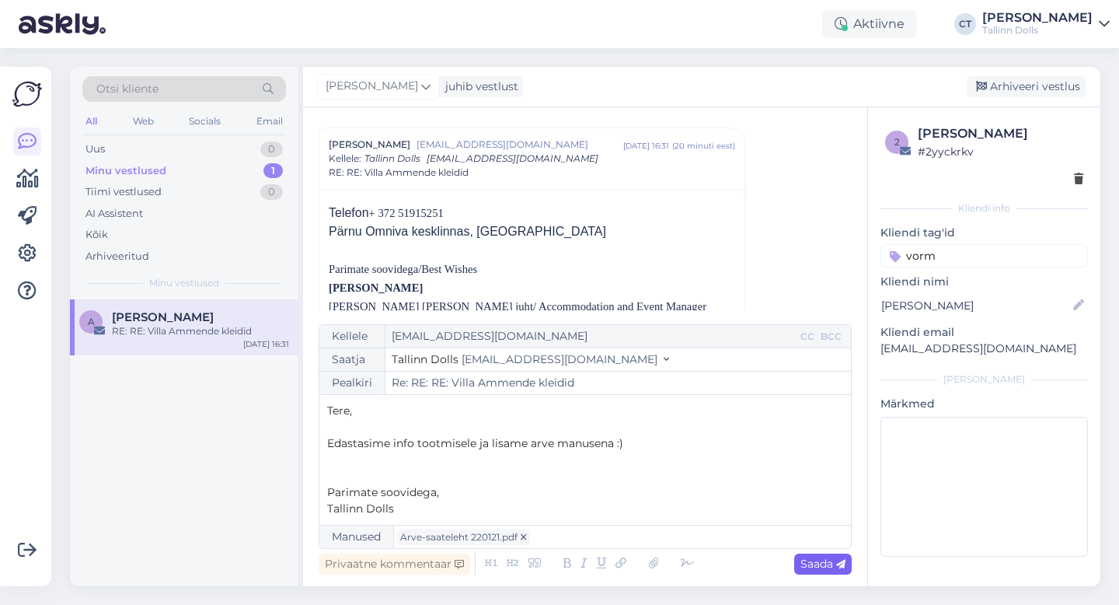
click at [828, 567] on span "Saada" at bounding box center [822, 563] width 45 height 14
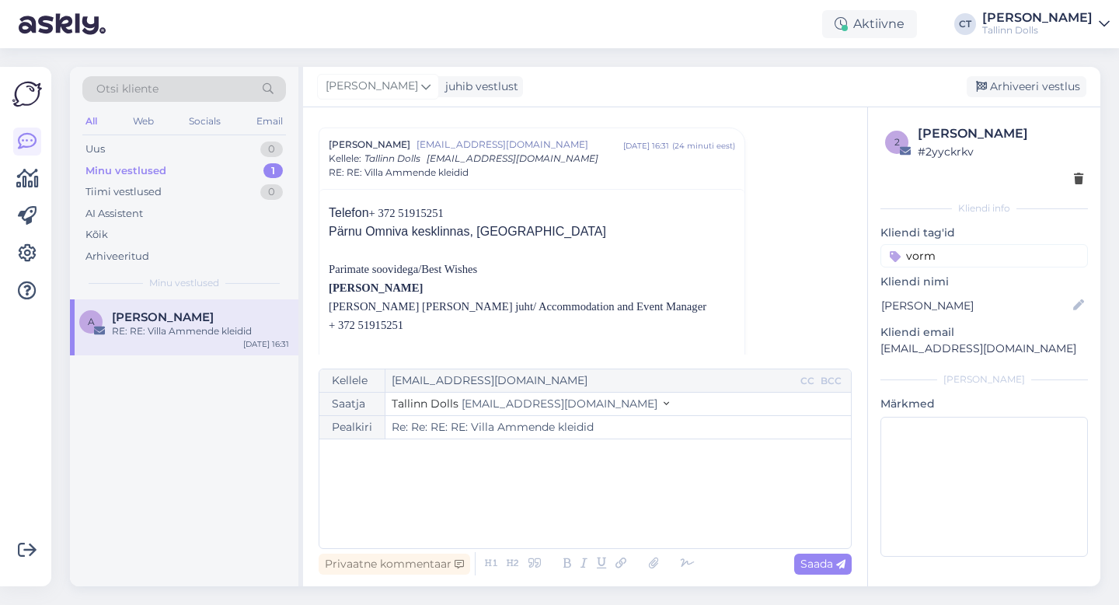
type input "Re: RE: RE: Villa Ammende kleidid"
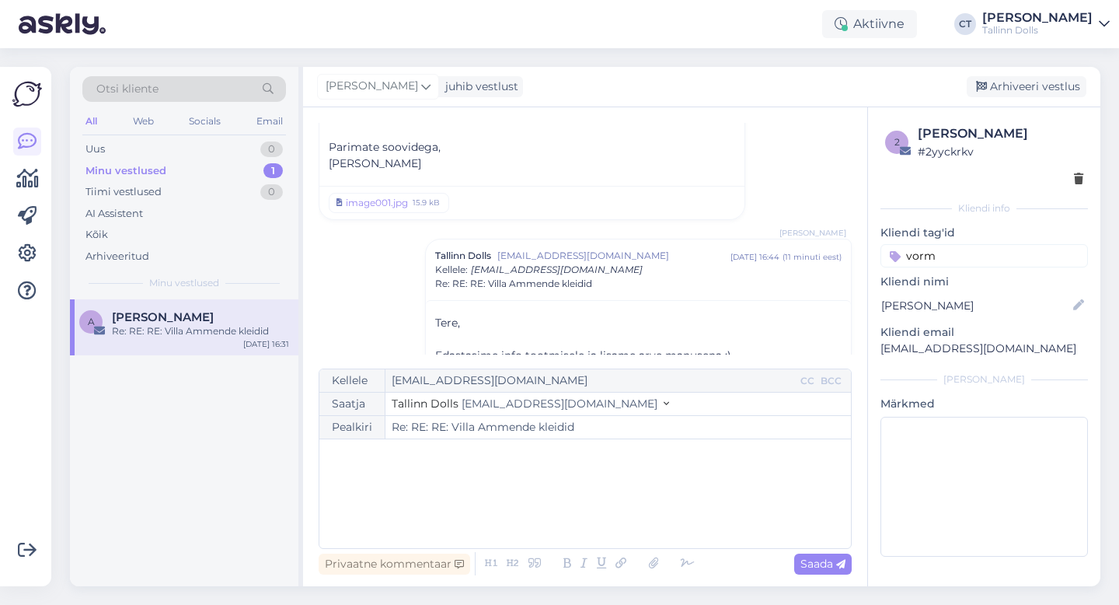
scroll to position [1089, 0]
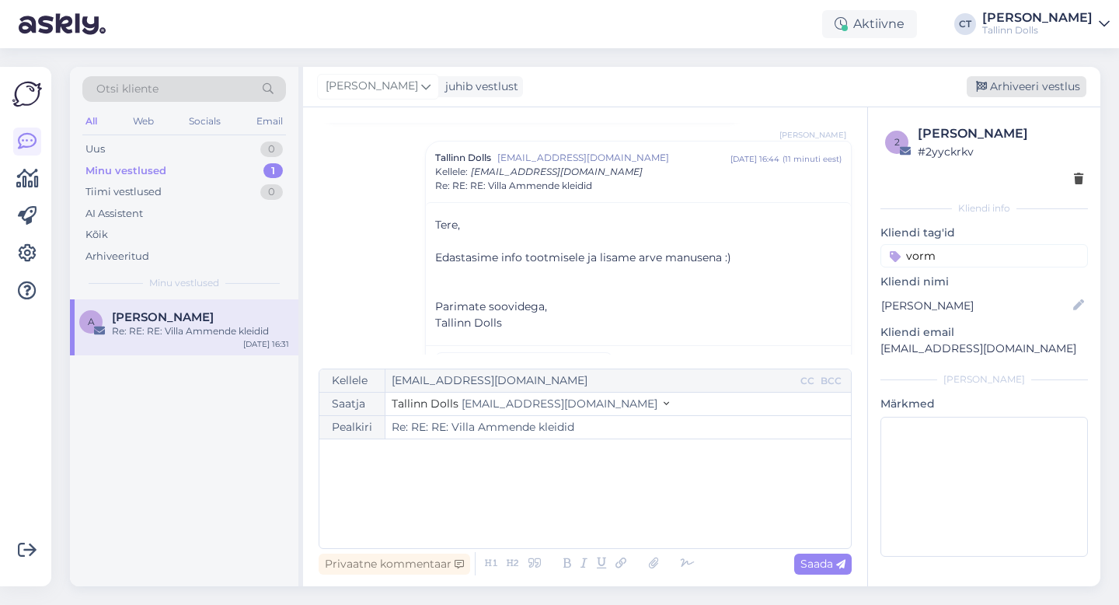
click at [1063, 87] on div "Arhiveeri vestlus" at bounding box center [1027, 86] width 120 height 21
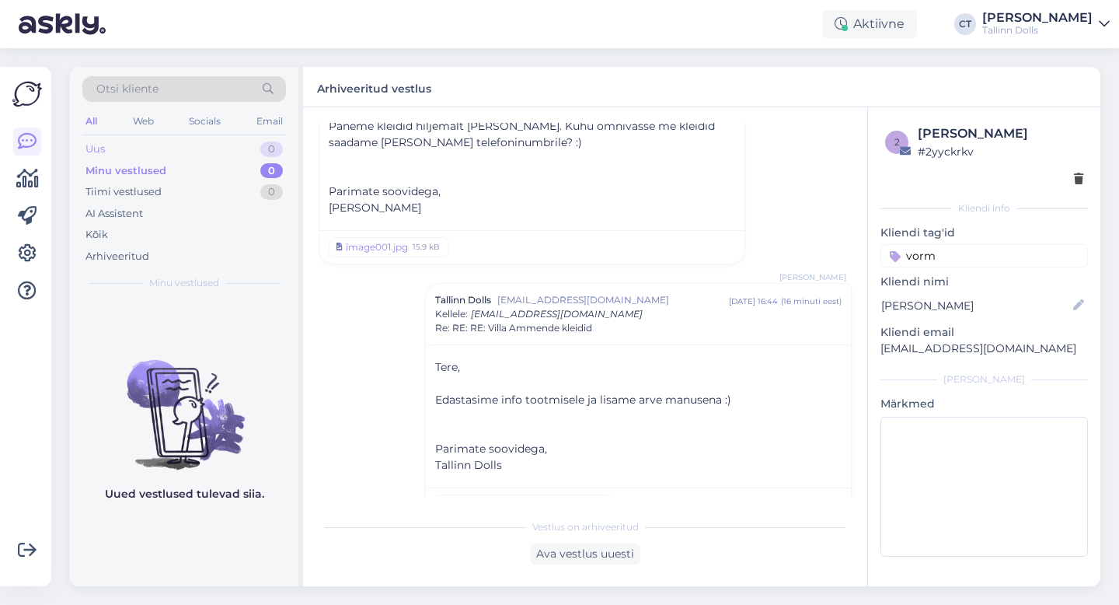
click at [108, 146] on div "Uus 0" at bounding box center [184, 149] width 204 height 22
